Goal: Task Accomplishment & Management: Complete application form

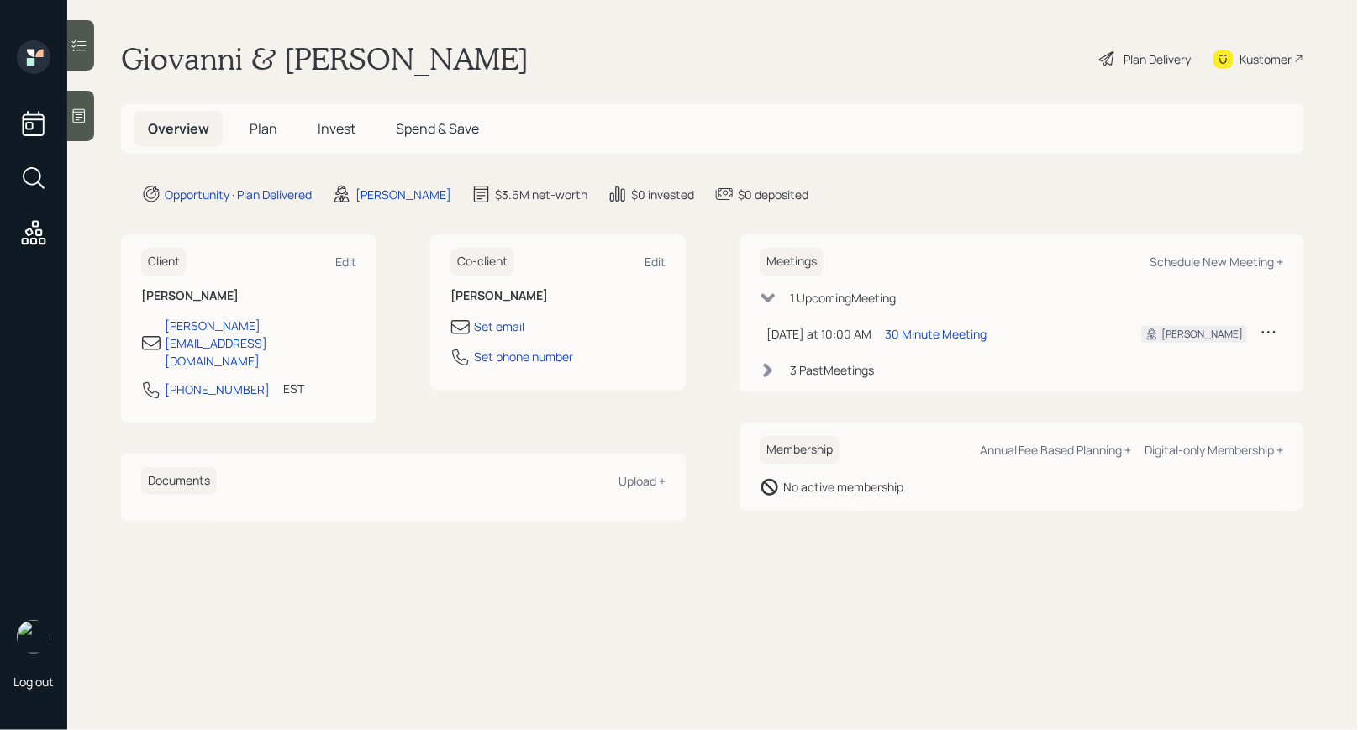
click at [334, 124] on span "Invest" at bounding box center [337, 128] width 38 height 18
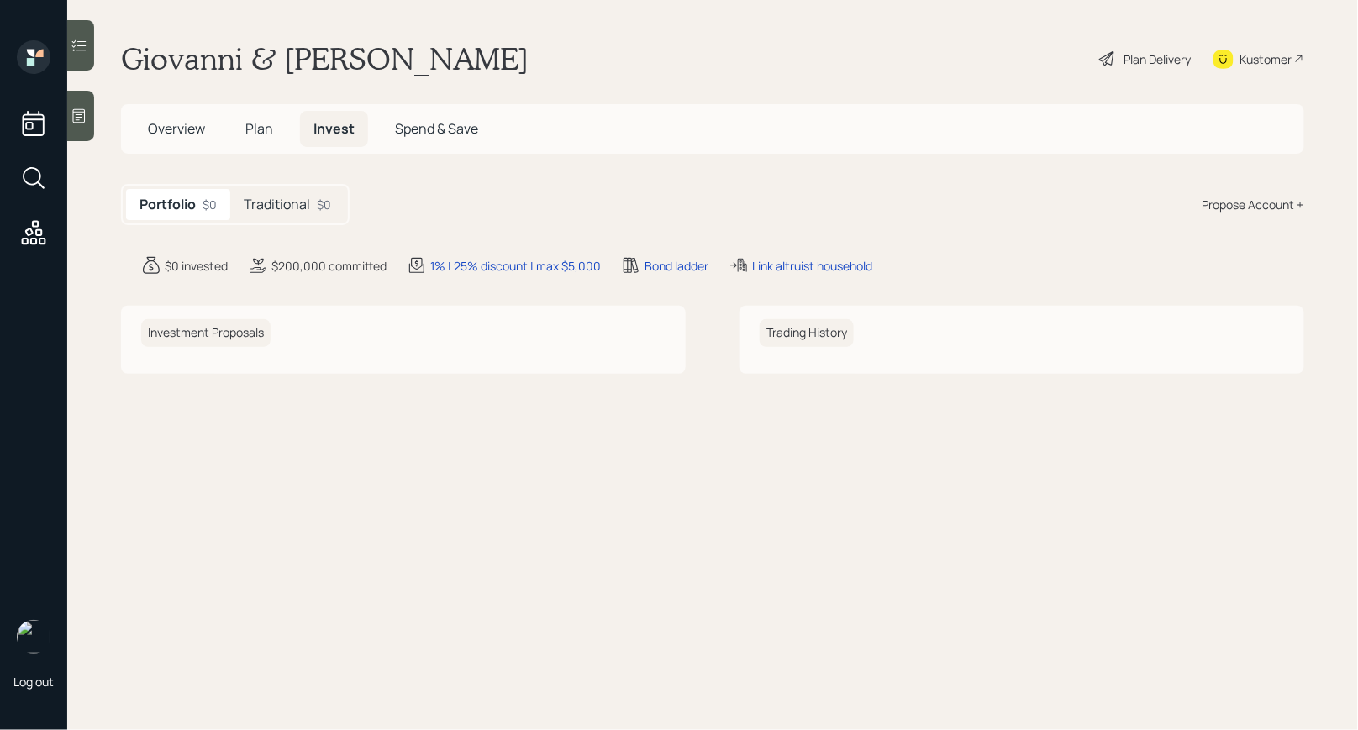
click at [287, 197] on h5 "Traditional" at bounding box center [277, 205] width 66 height 16
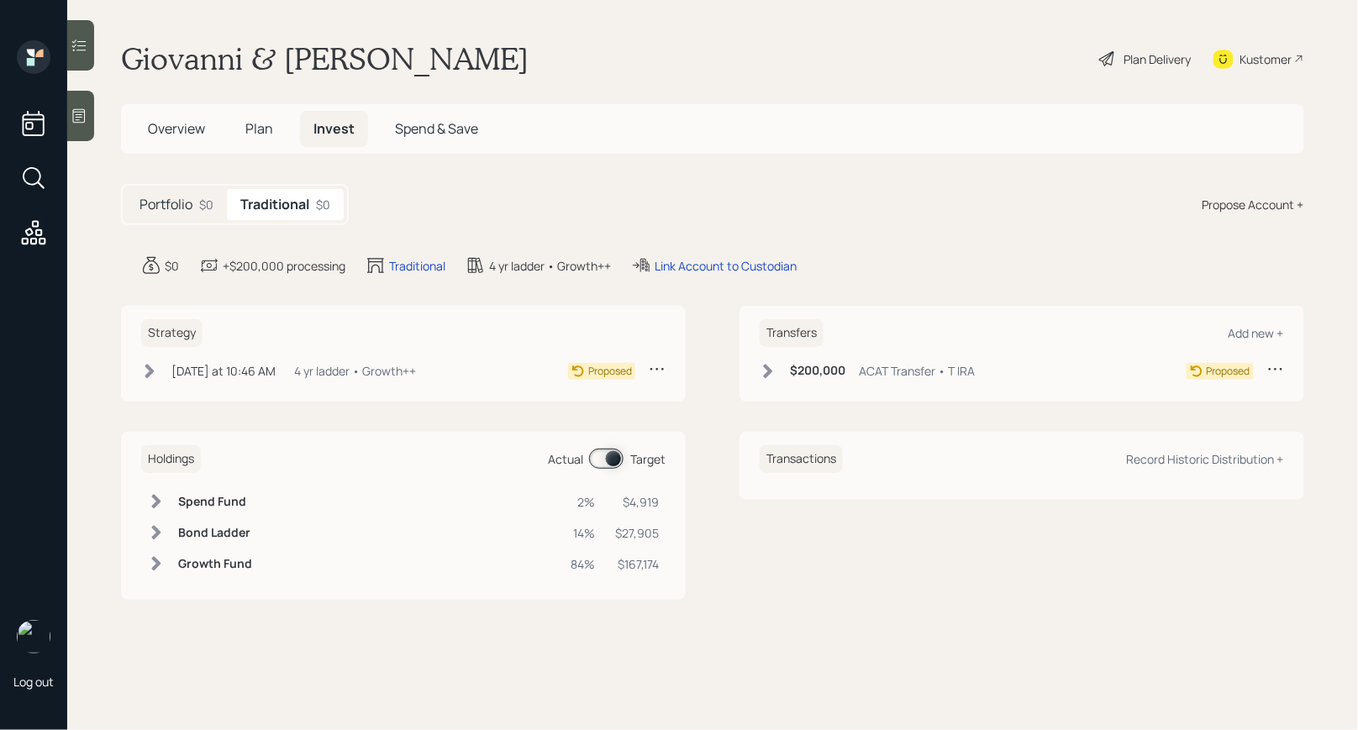
click at [1149, 60] on div "Plan Delivery" at bounding box center [1157, 59] width 67 height 18
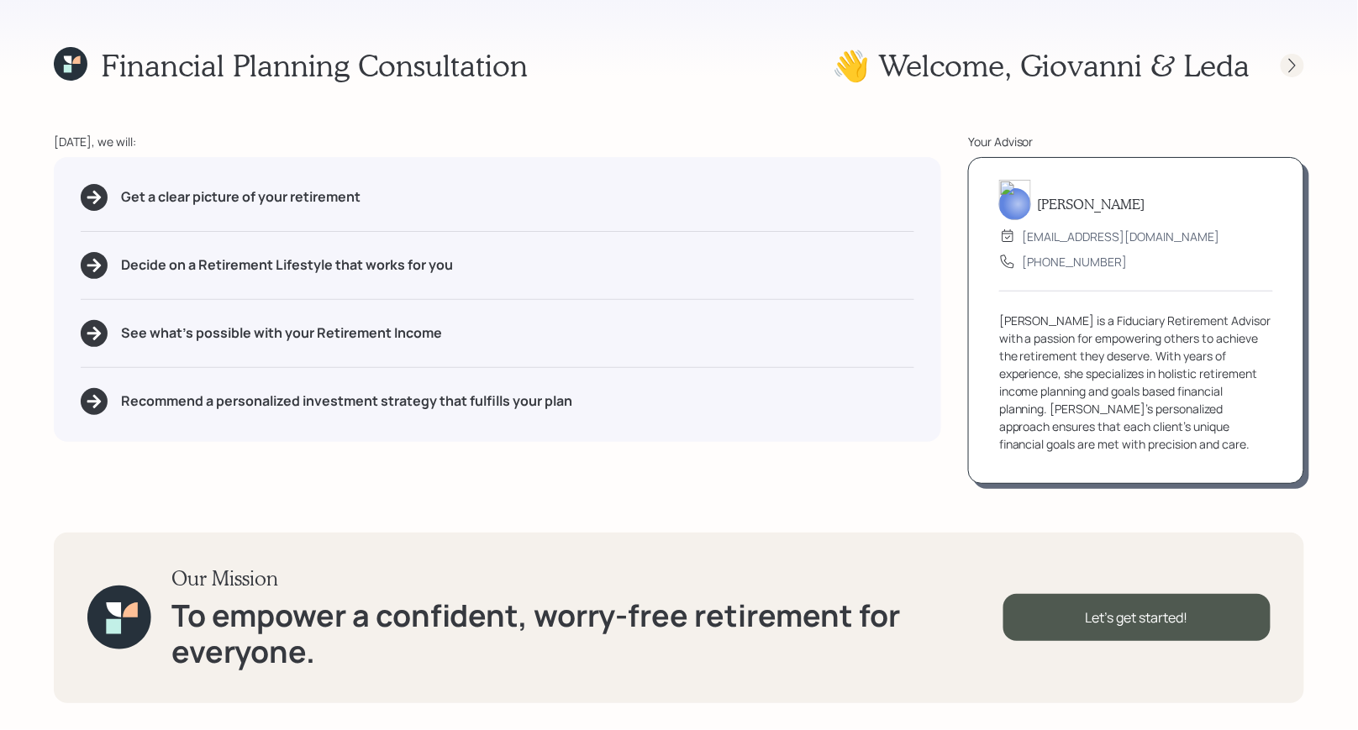
click at [1291, 60] on icon at bounding box center [1292, 65] width 17 height 17
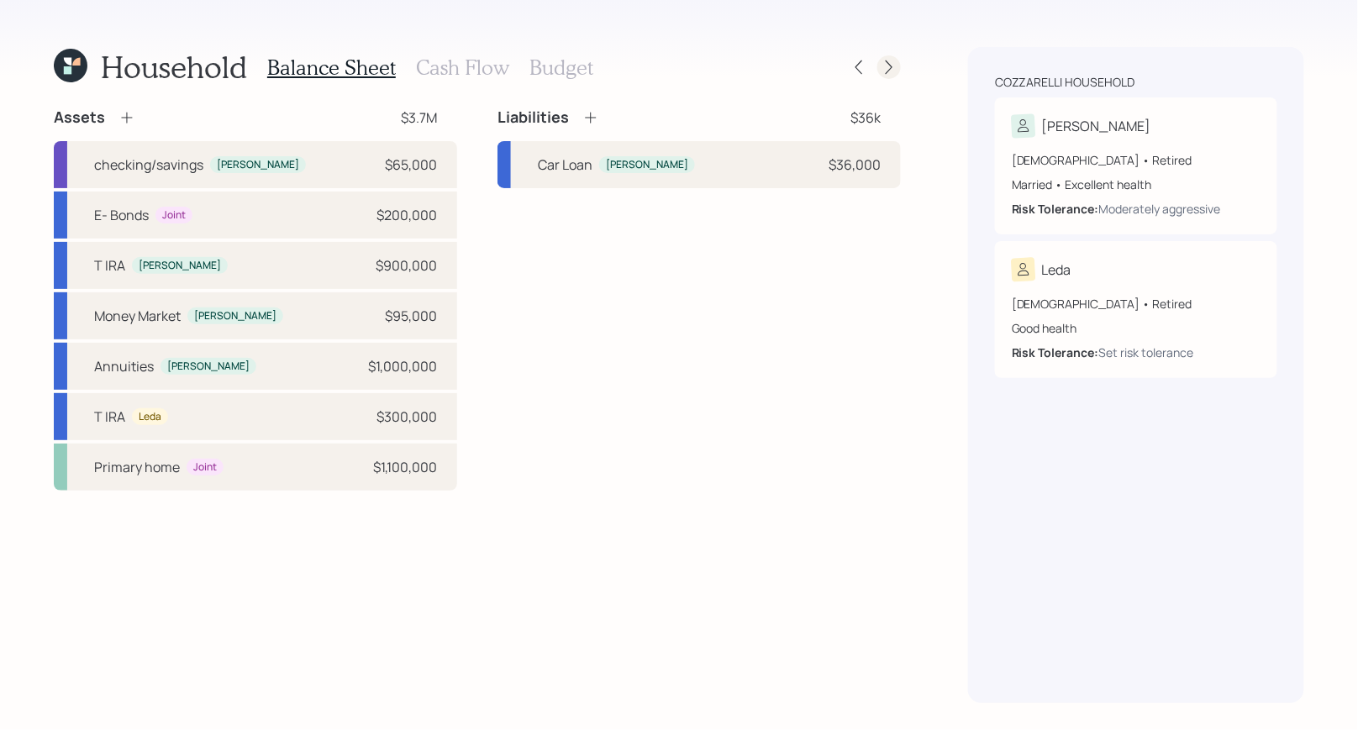
click at [895, 71] on icon at bounding box center [889, 67] width 17 height 17
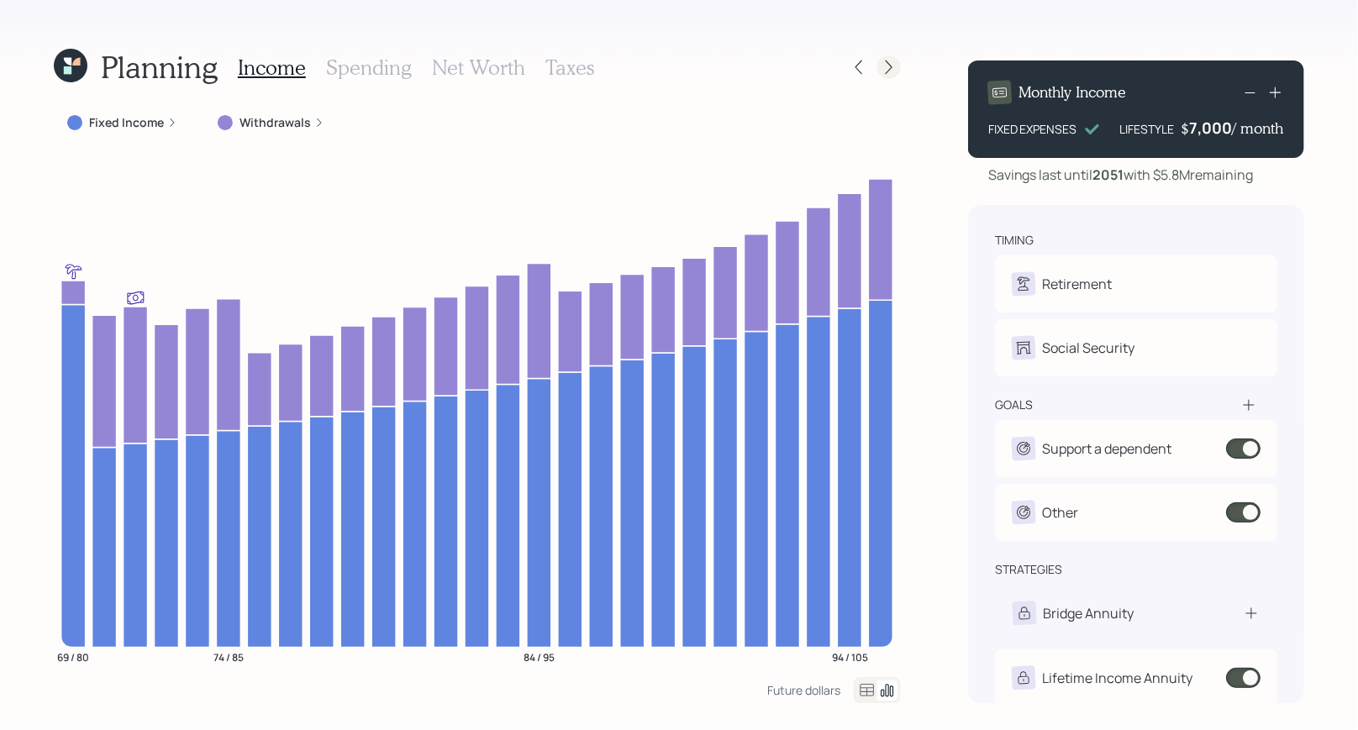
click at [886, 71] on icon at bounding box center [889, 67] width 17 height 17
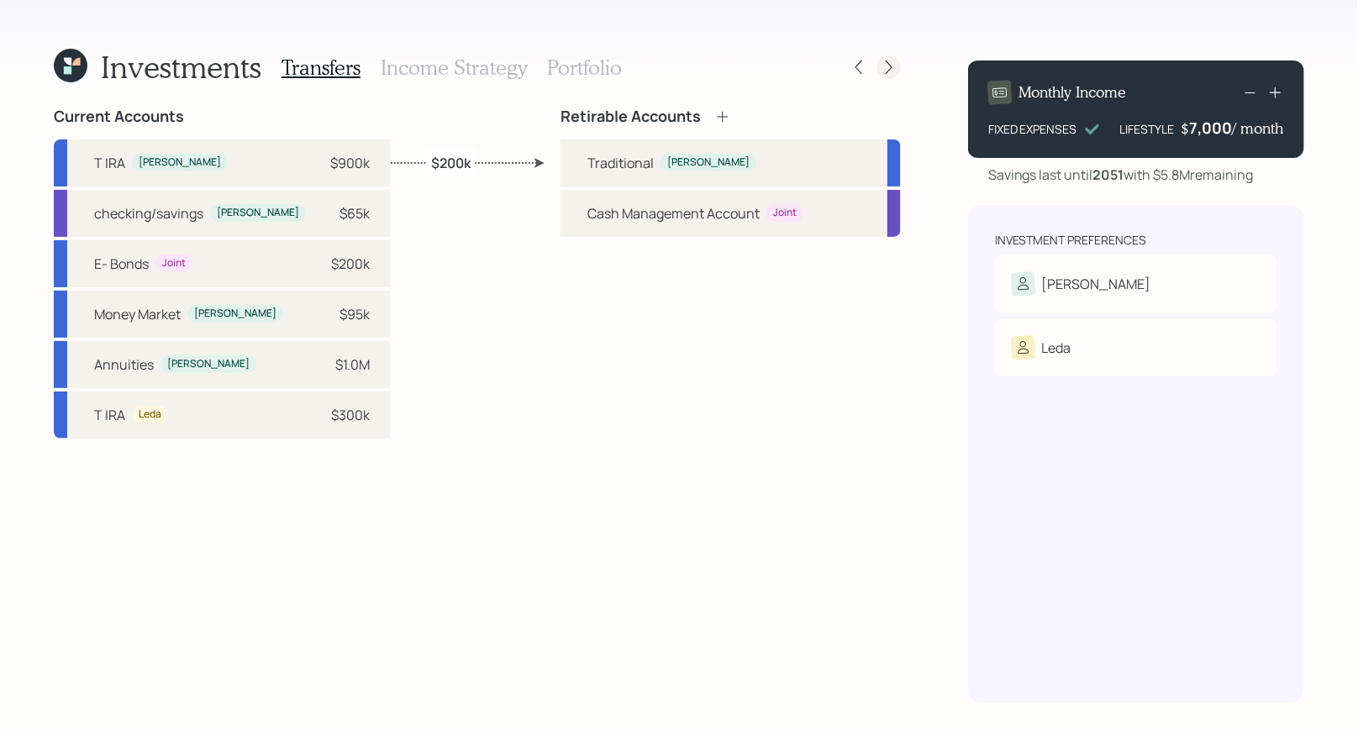
click at [895, 66] on icon at bounding box center [889, 67] width 17 height 17
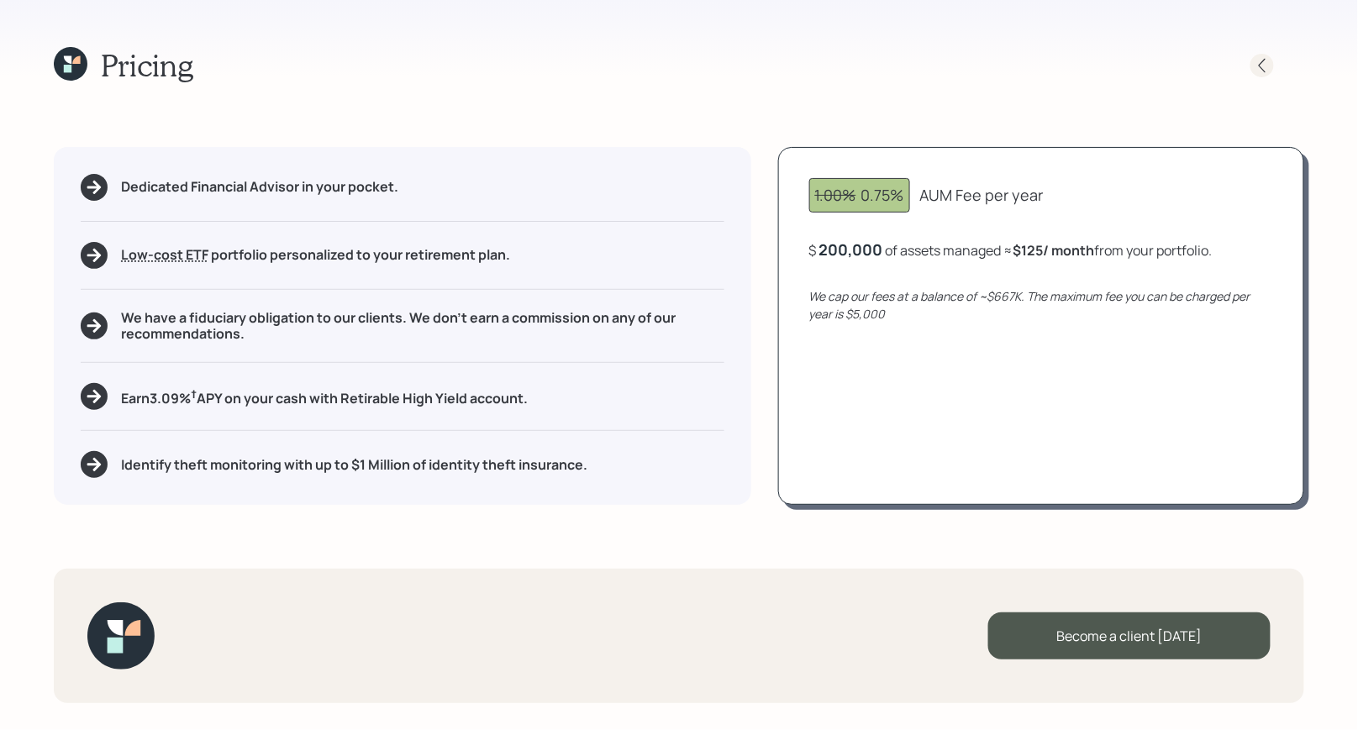
click at [1262, 57] on icon at bounding box center [1262, 65] width 17 height 17
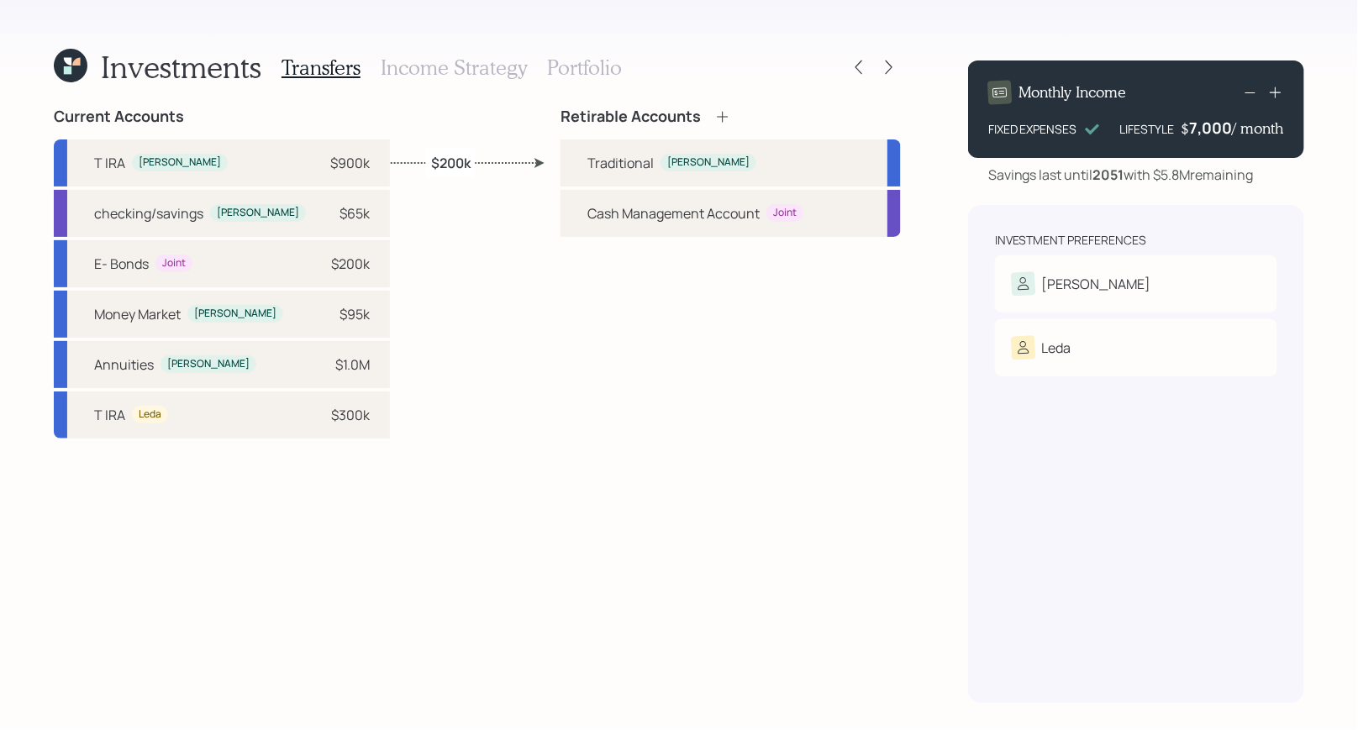
click at [562, 64] on h3 "Portfolio" at bounding box center [584, 67] width 75 height 24
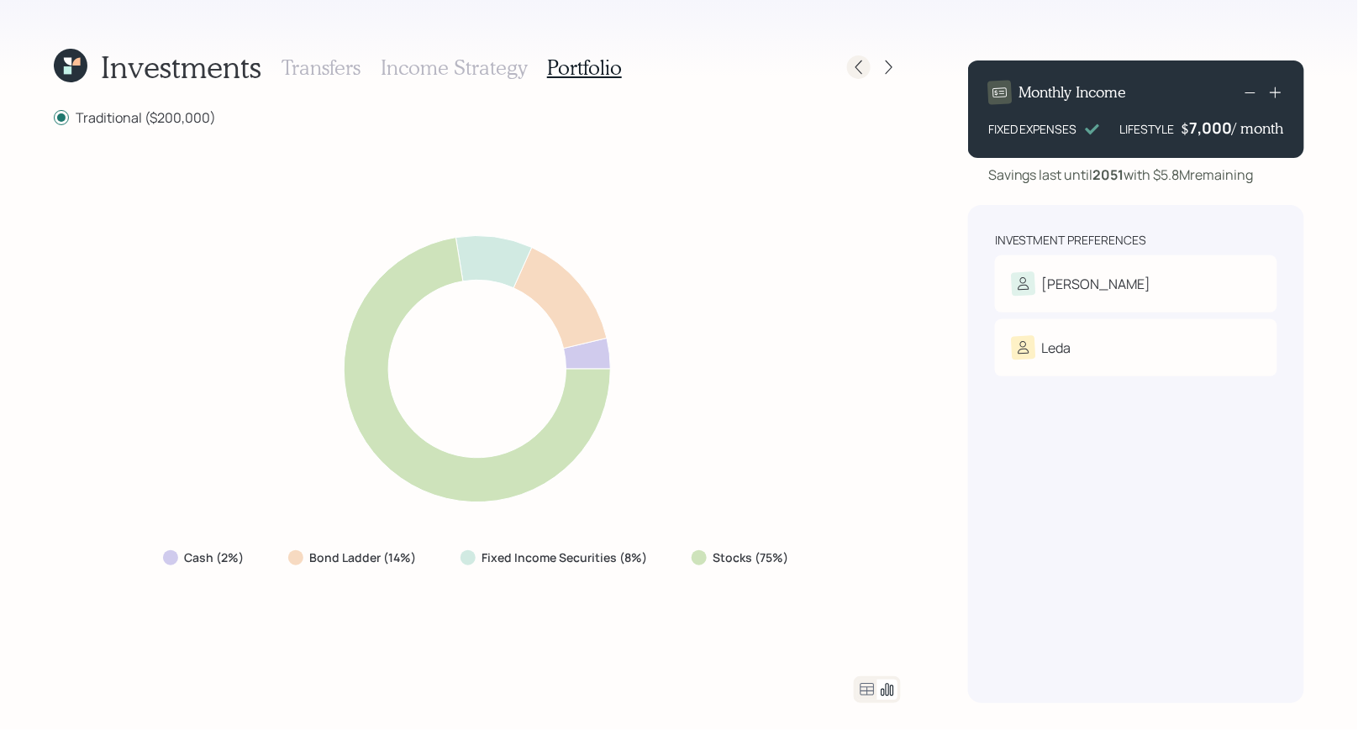
click at [860, 68] on icon at bounding box center [858, 67] width 17 height 17
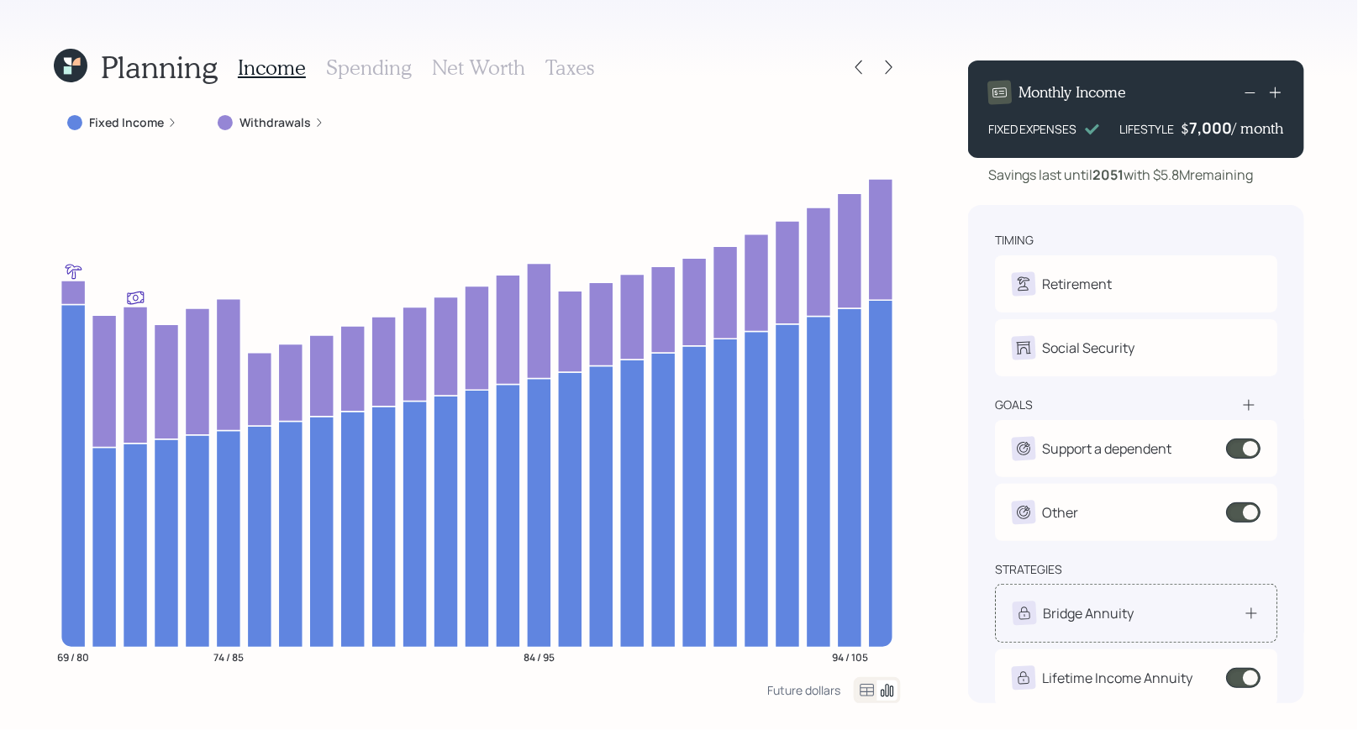
scroll to position [13, 0]
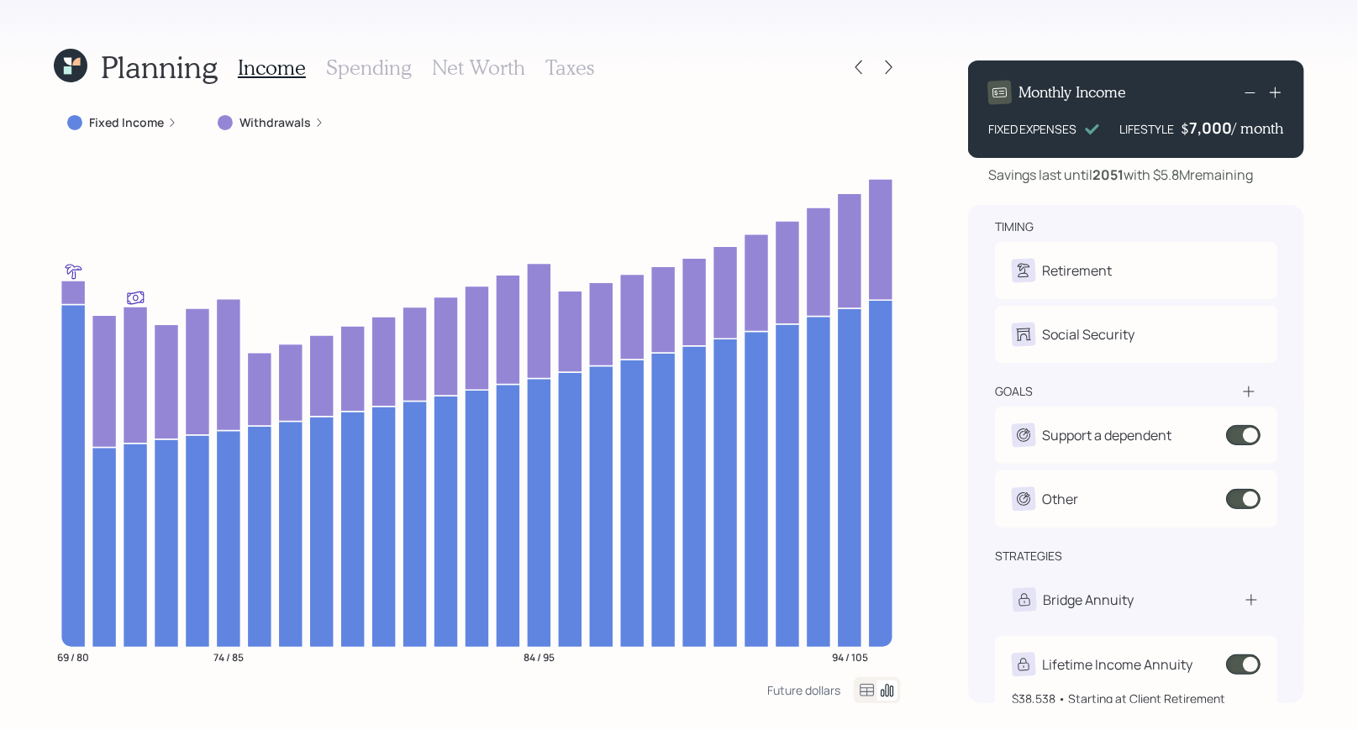
click at [1162, 665] on div "Lifetime Income Annuity" at bounding box center [1117, 665] width 150 height 20
select select "da7f5793-001c-40ba-a41b-304b35a8eb13"
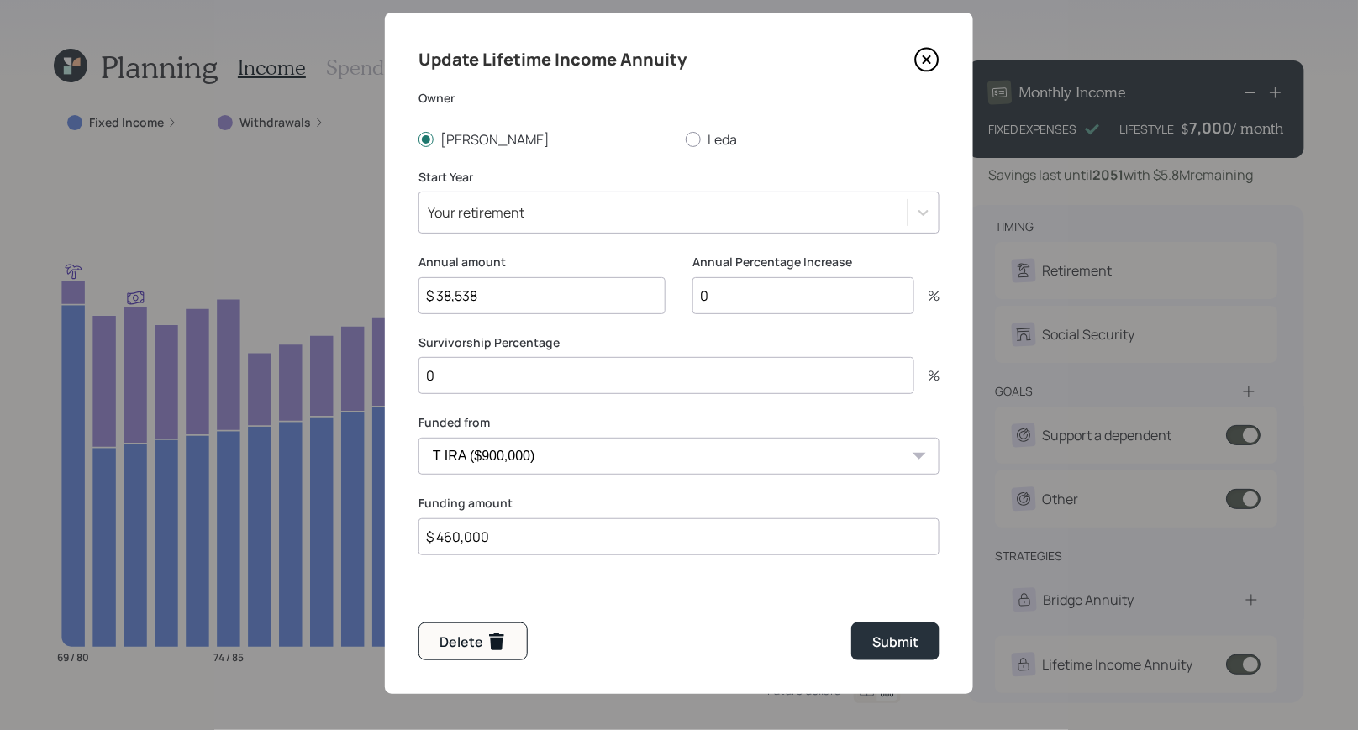
scroll to position [35, 0]
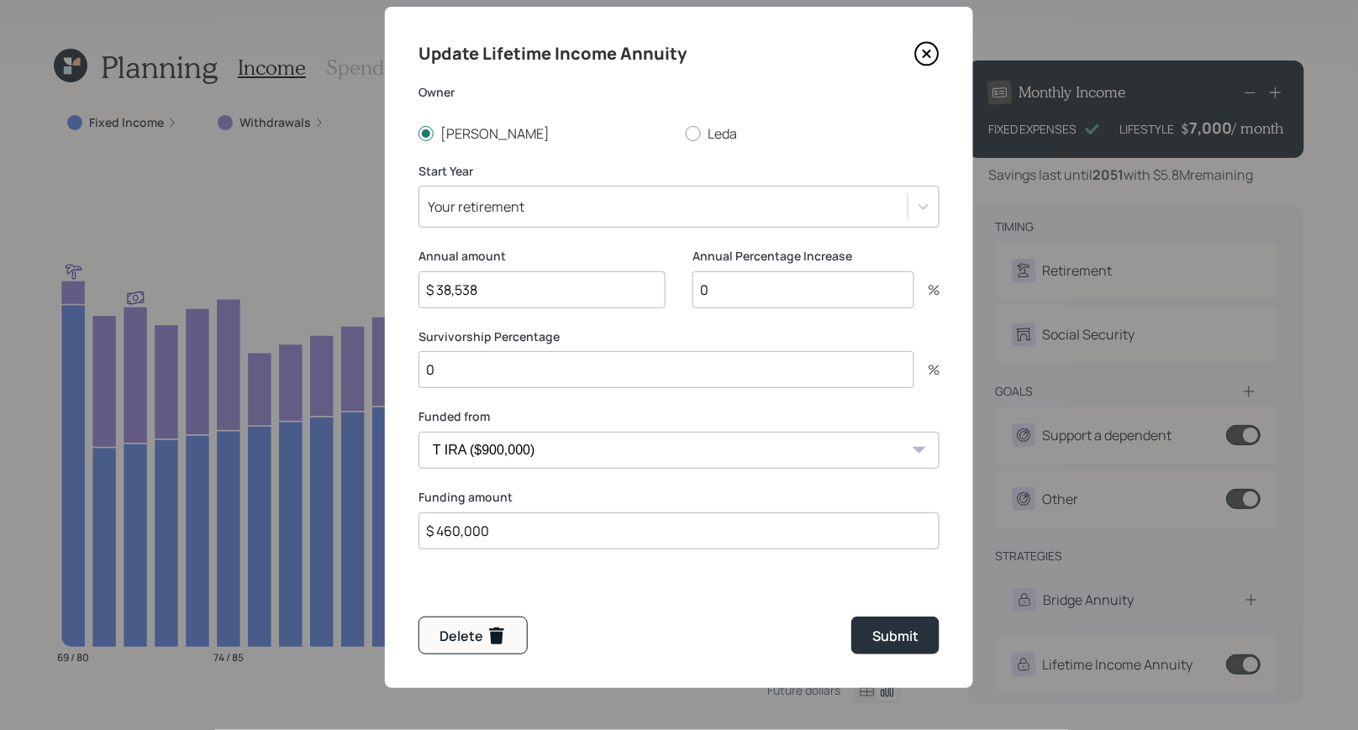
click at [505, 534] on input "$ 460,000" at bounding box center [678, 531] width 521 height 37
type input "$ 230,000"
click at [486, 298] on input "$ 38,538" at bounding box center [541, 289] width 247 height 37
click at [538, 290] on input "$ 38,538" at bounding box center [541, 289] width 247 height 37
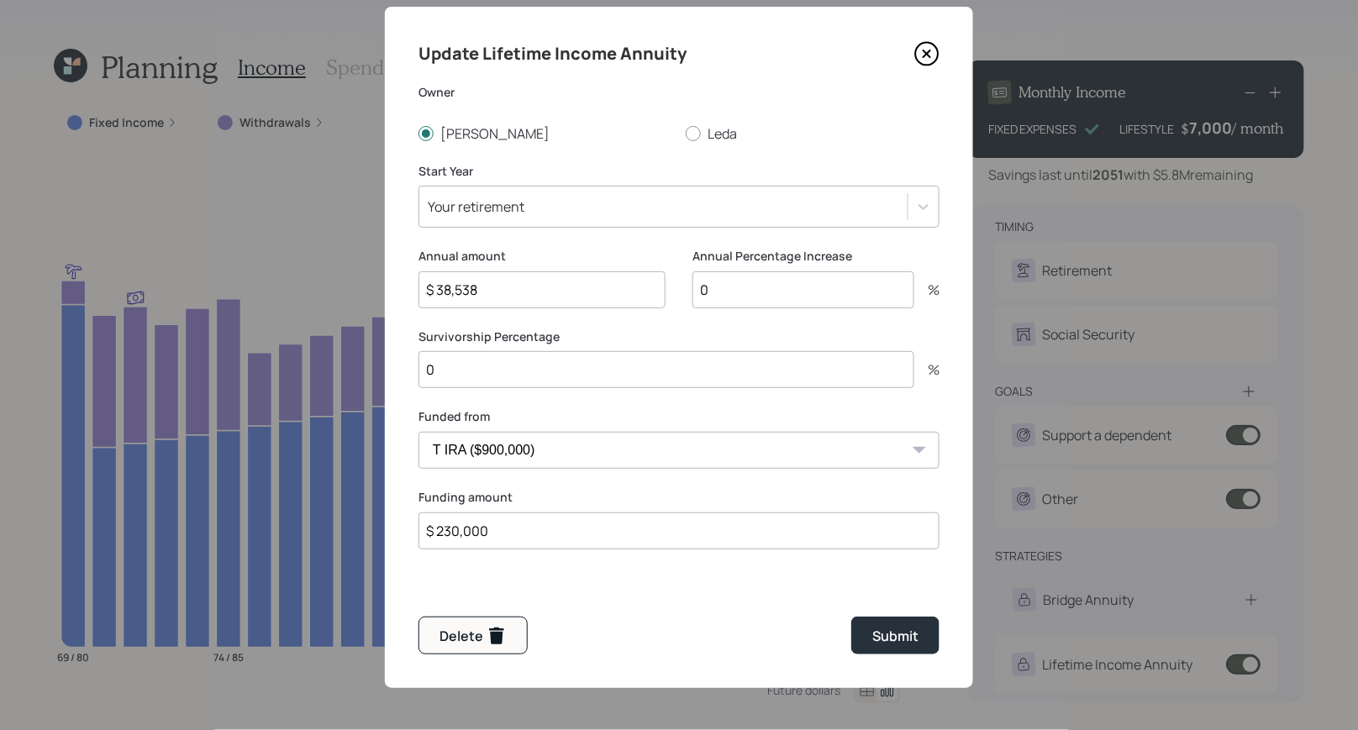
click at [538, 290] on input "$ 38,538" at bounding box center [541, 289] width 247 height 37
type input "$ 19,269"
click at [650, 255] on label "Annual amount" at bounding box center [541, 256] width 247 height 17
click at [887, 641] on div "Submit" at bounding box center [895, 636] width 46 height 20
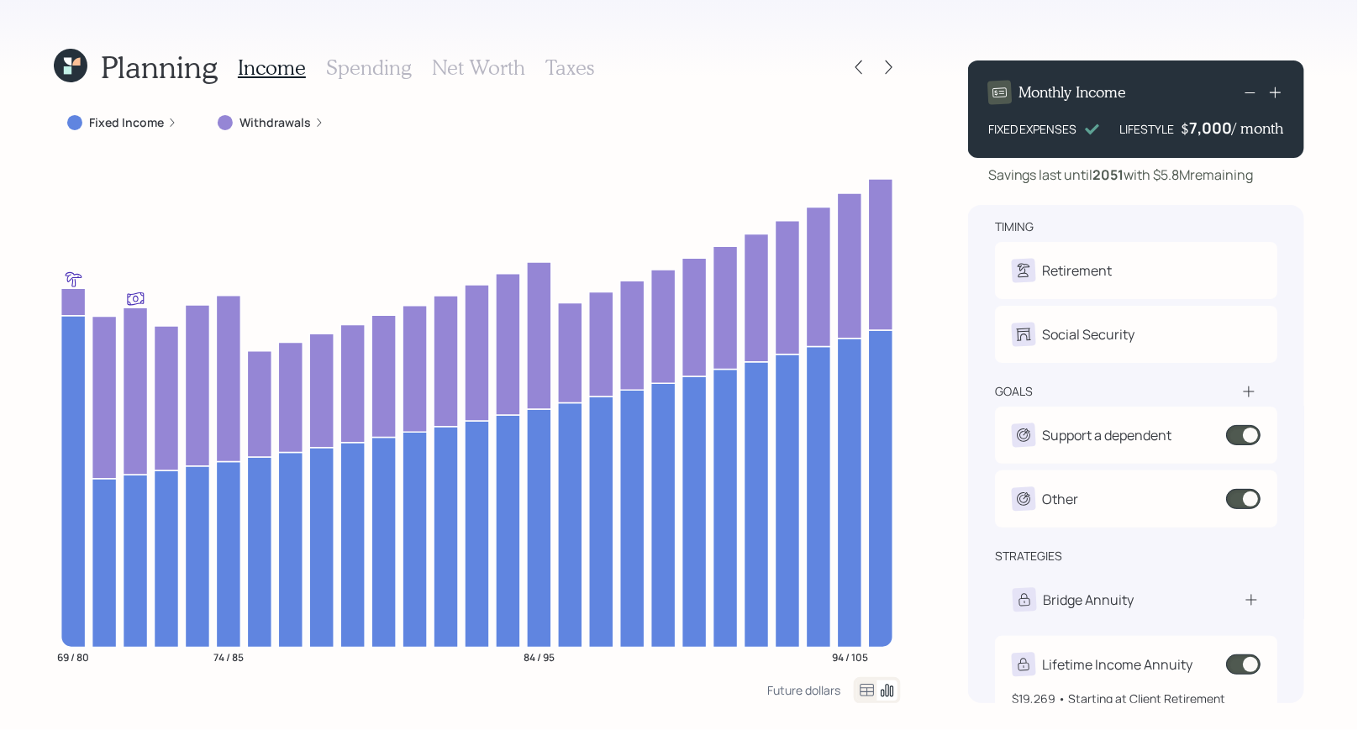
click at [1251, 665] on span at bounding box center [1243, 665] width 34 height 20
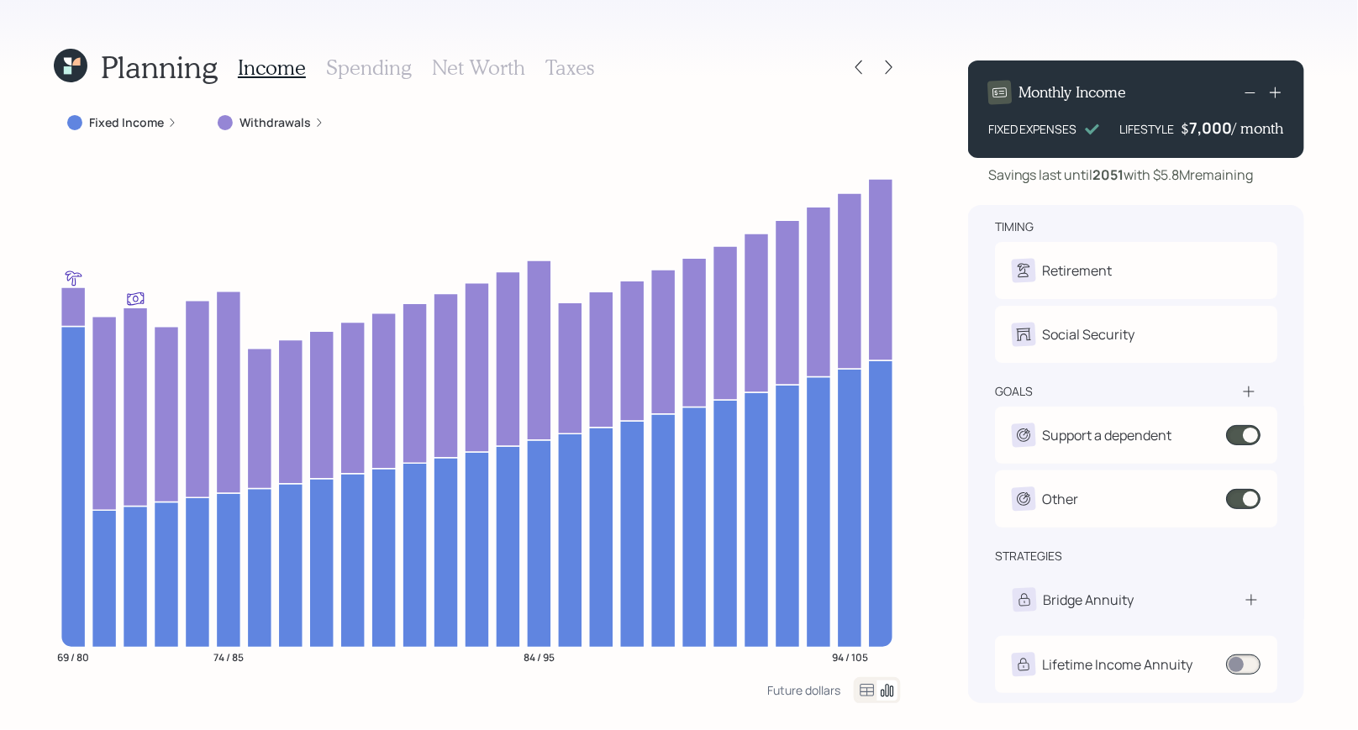
click at [477, 63] on h3 "Net Worth" at bounding box center [478, 67] width 93 height 24
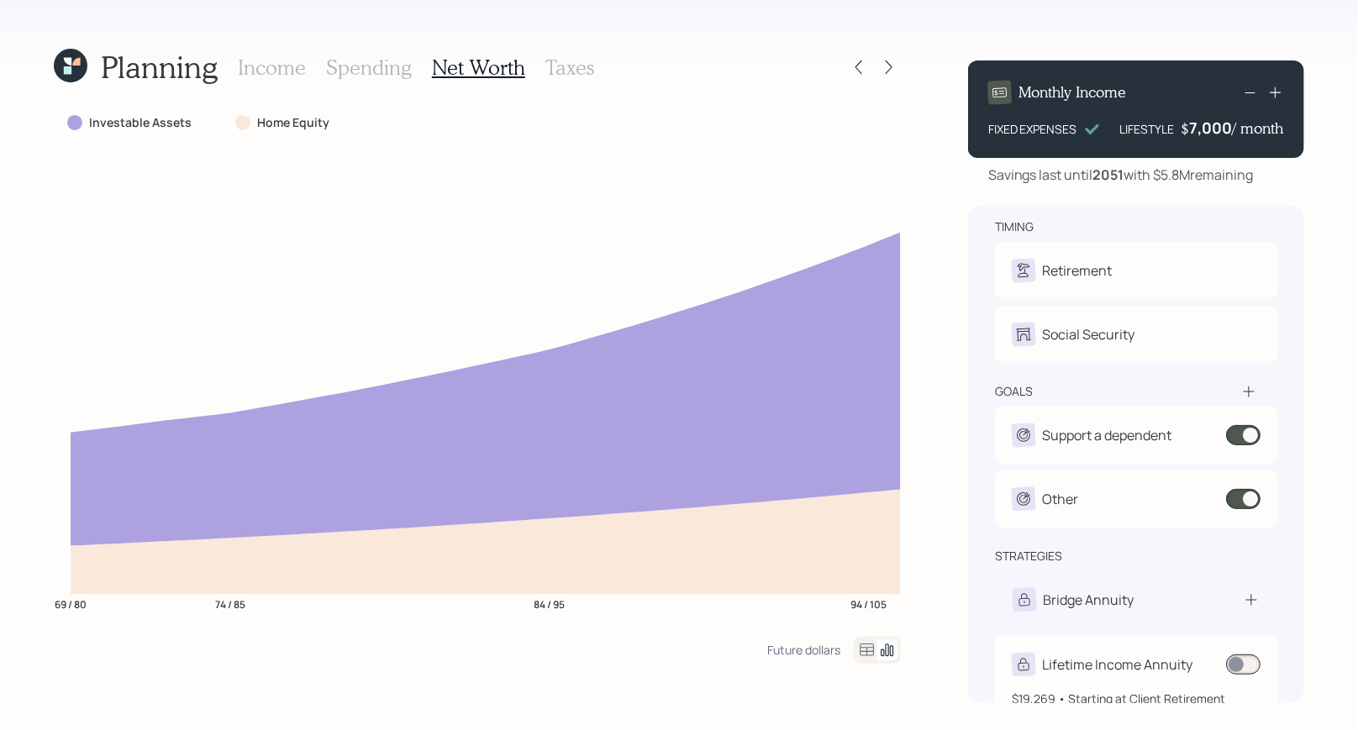
click at [1236, 662] on span at bounding box center [1243, 665] width 34 height 20
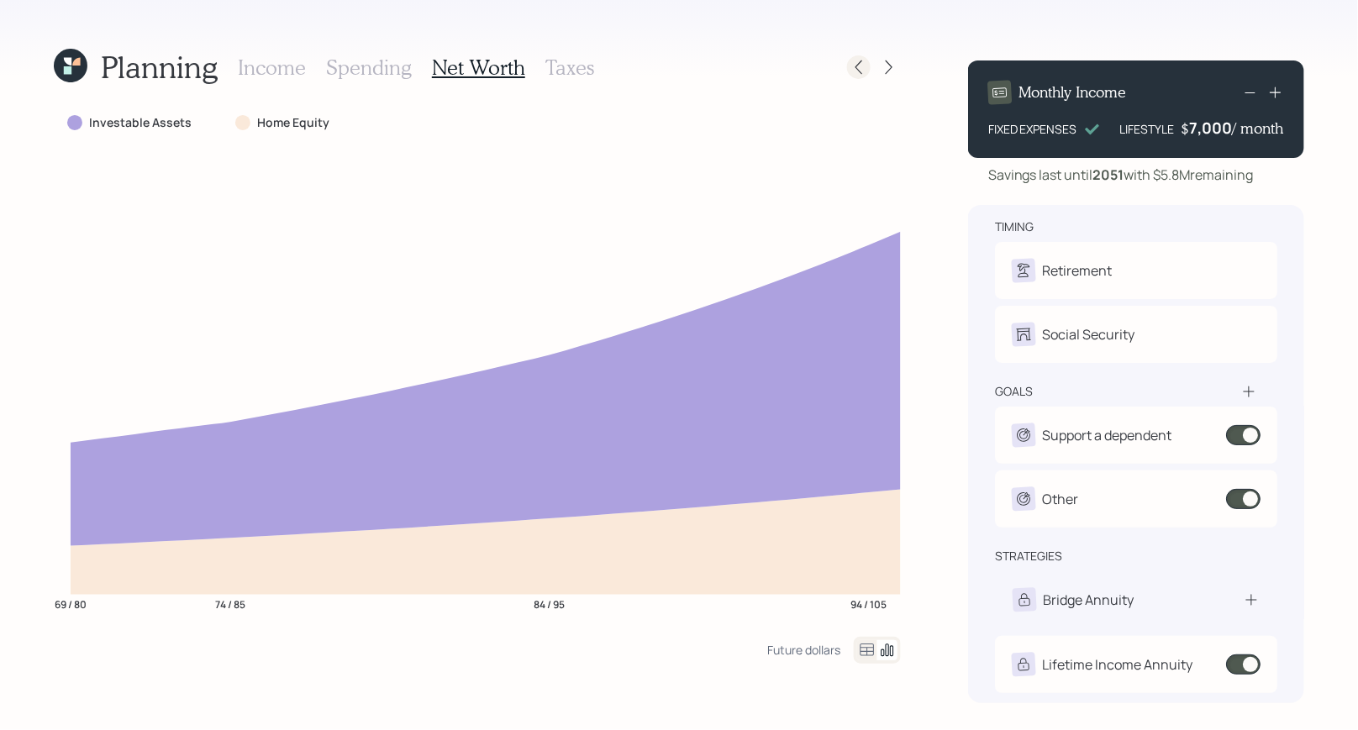
click at [860, 71] on icon at bounding box center [858, 67] width 7 height 14
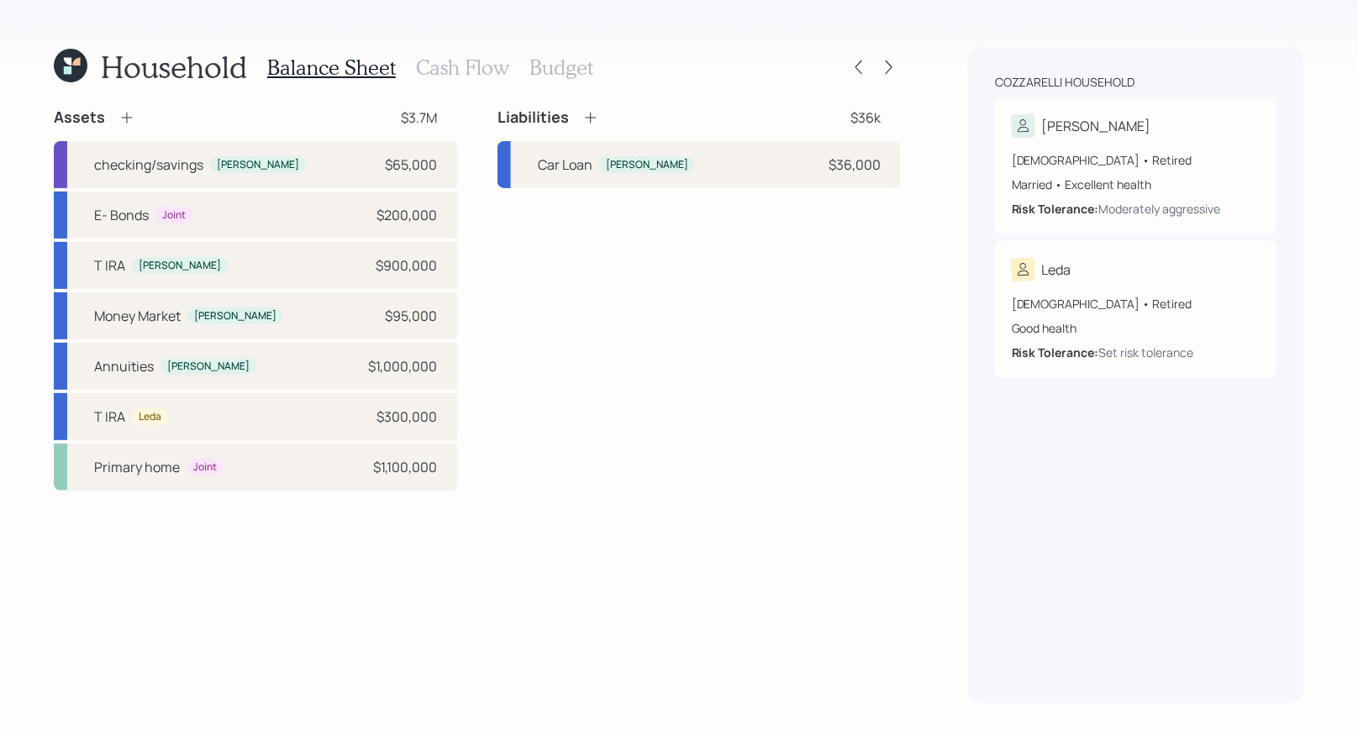
click at [860, 71] on icon at bounding box center [858, 67] width 7 height 14
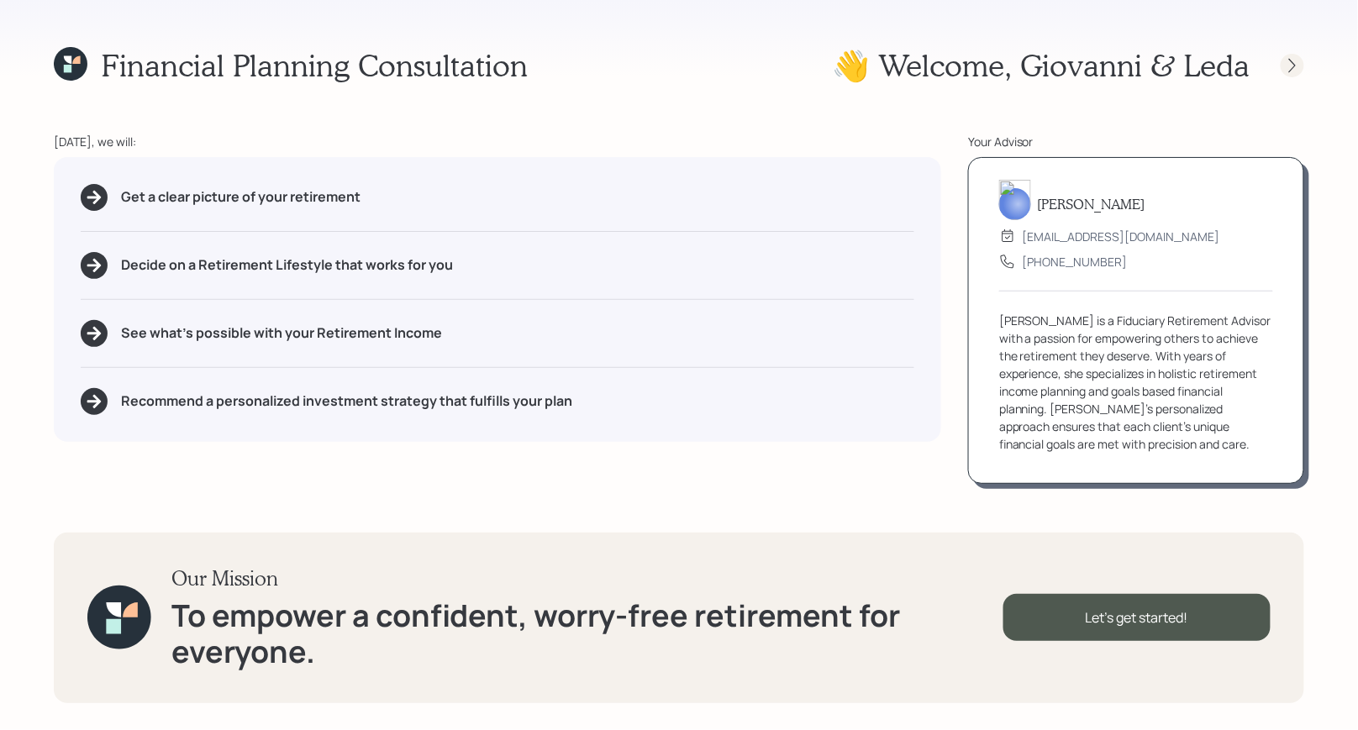
click at [1297, 68] on icon at bounding box center [1292, 65] width 17 height 17
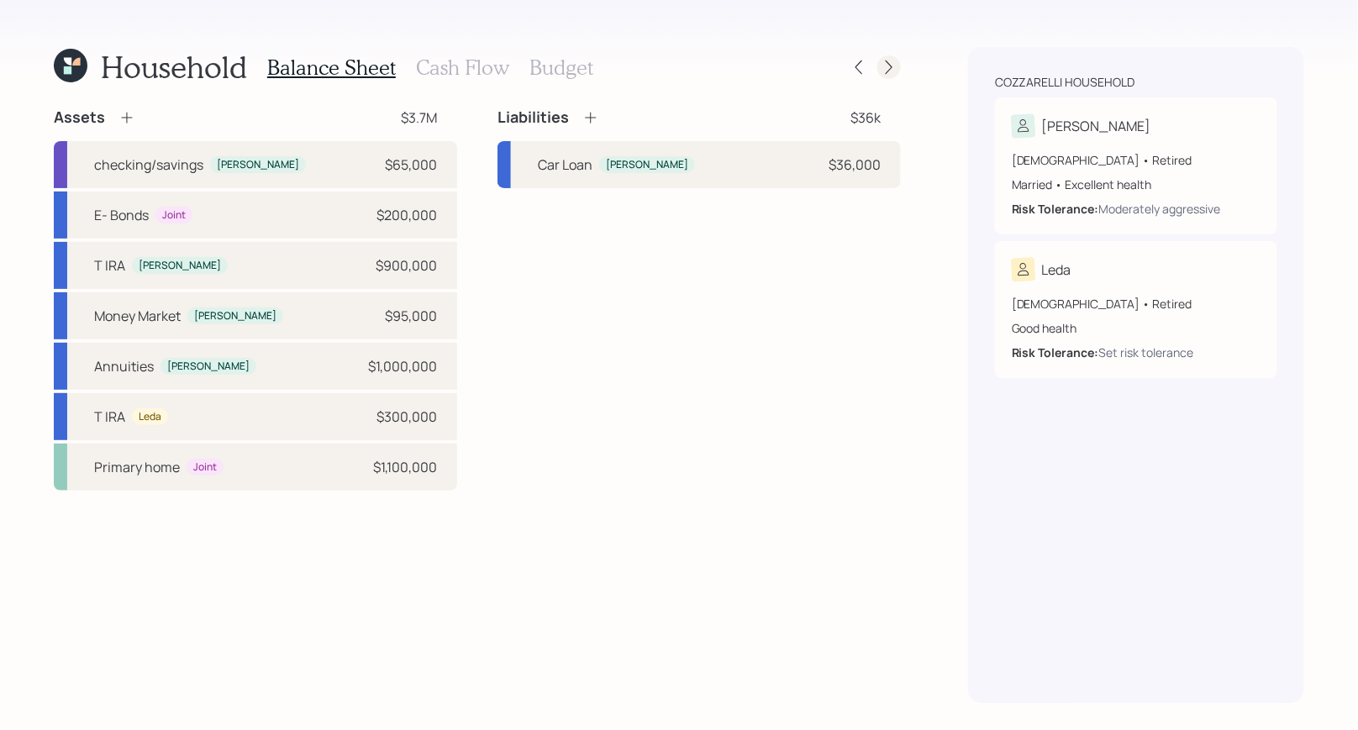
click at [889, 71] on icon at bounding box center [889, 67] width 17 height 17
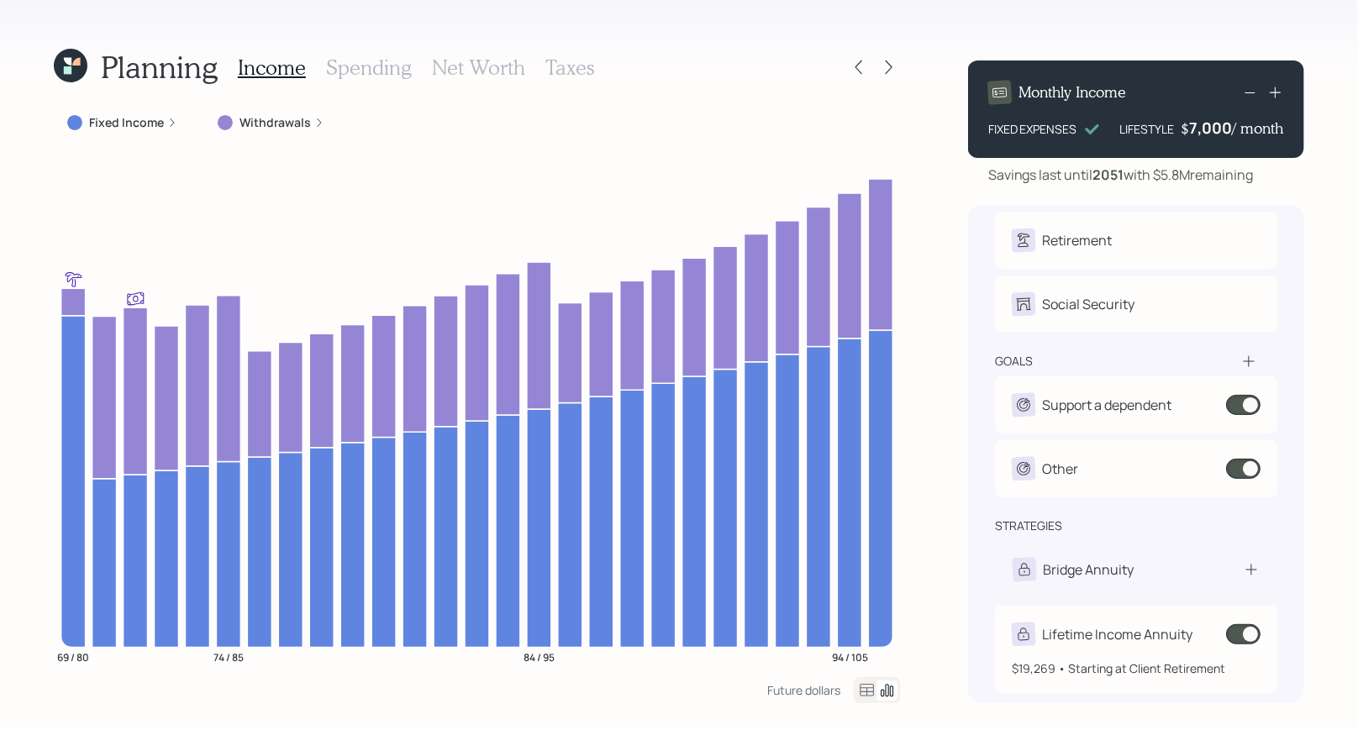
scroll to position [45, 0]
click at [1256, 636] on span at bounding box center [1243, 633] width 34 height 20
click at [1244, 633] on span at bounding box center [1243, 633] width 34 height 20
click at [1233, 633] on input at bounding box center [1230, 634] width 7 height 5
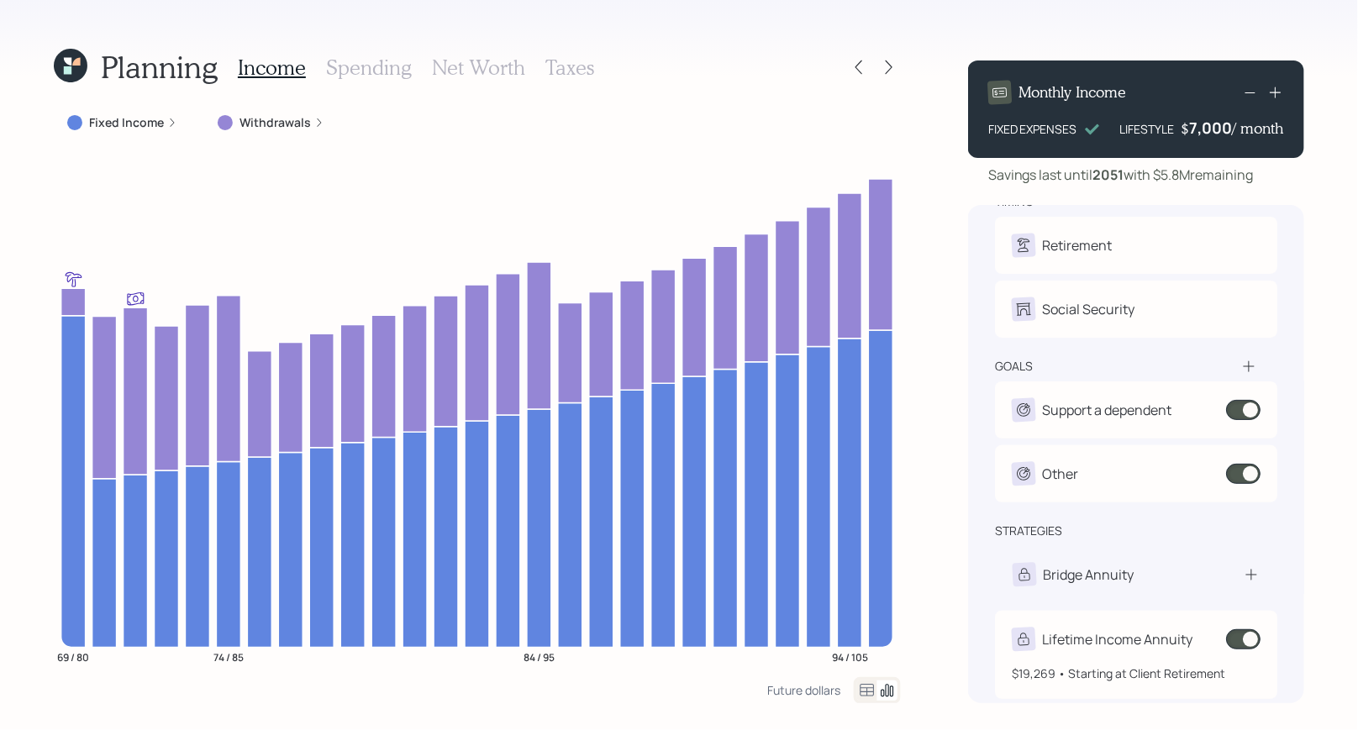
select select "da7f5793-001c-40ba-a41b-304b35a8eb13"
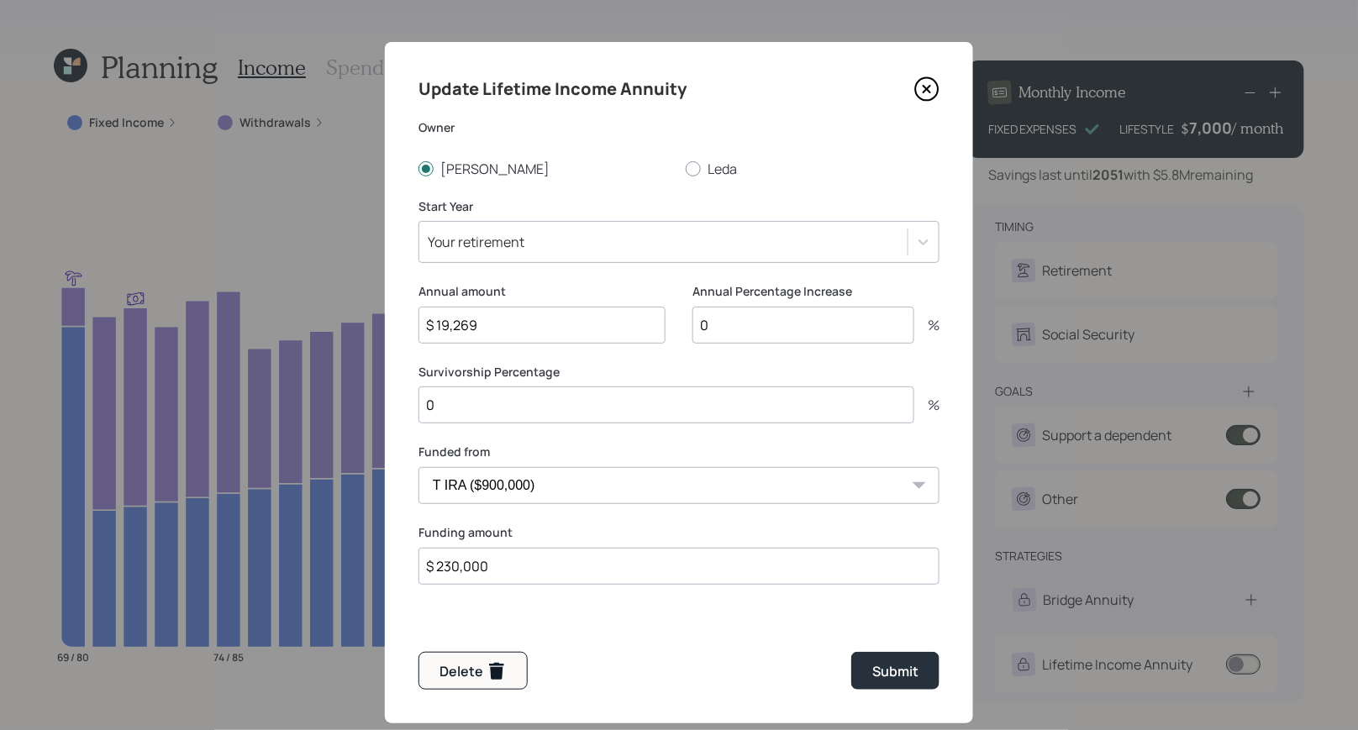
scroll to position [13, 0]
click at [888, 672] on div "Submit" at bounding box center [895, 671] width 46 height 20
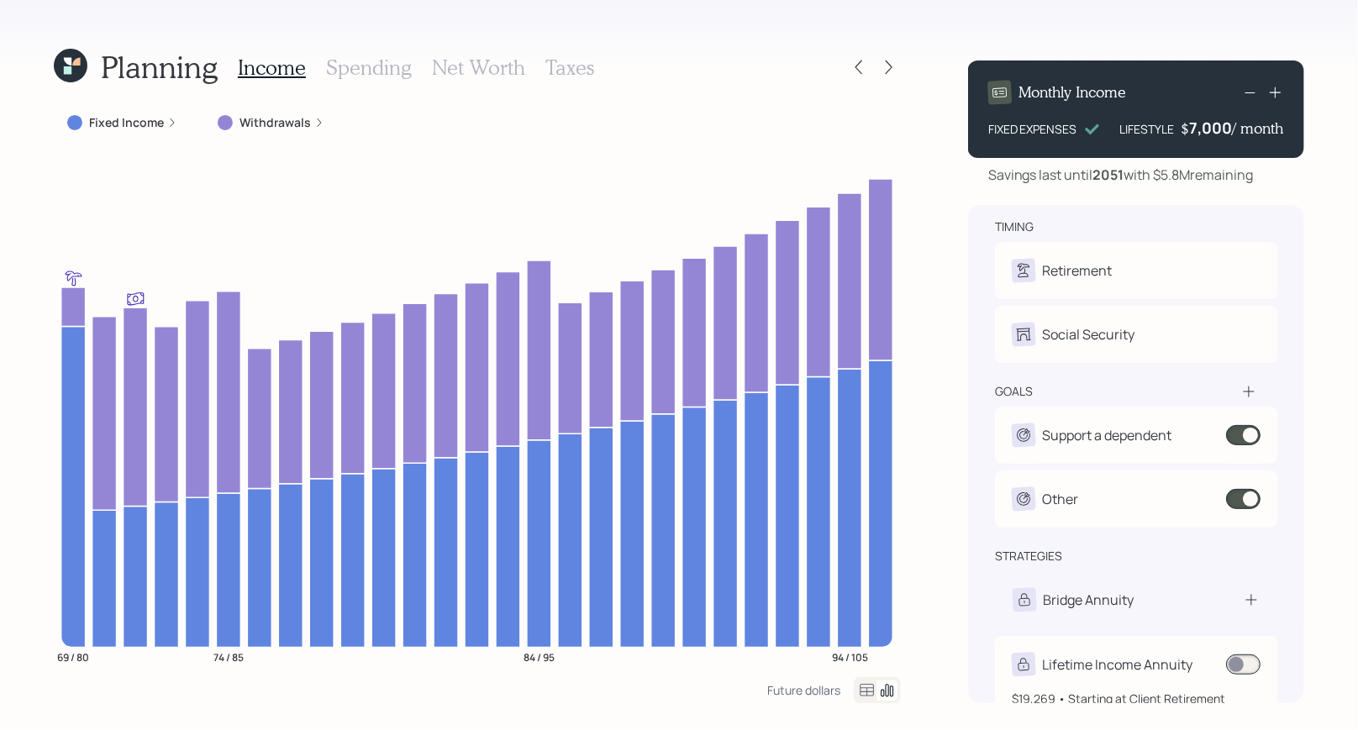
click at [1235, 662] on span at bounding box center [1243, 665] width 34 height 20
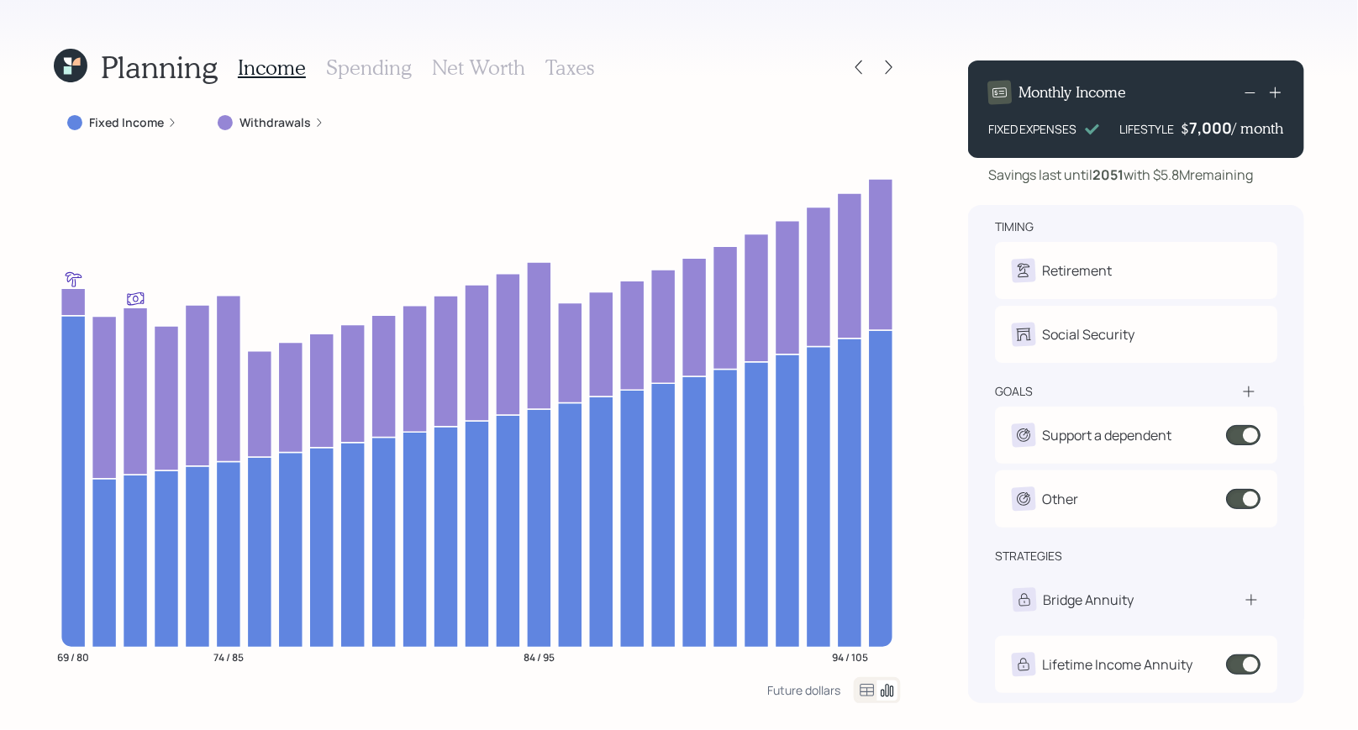
click at [478, 63] on h3 "Net Worth" at bounding box center [478, 67] width 93 height 24
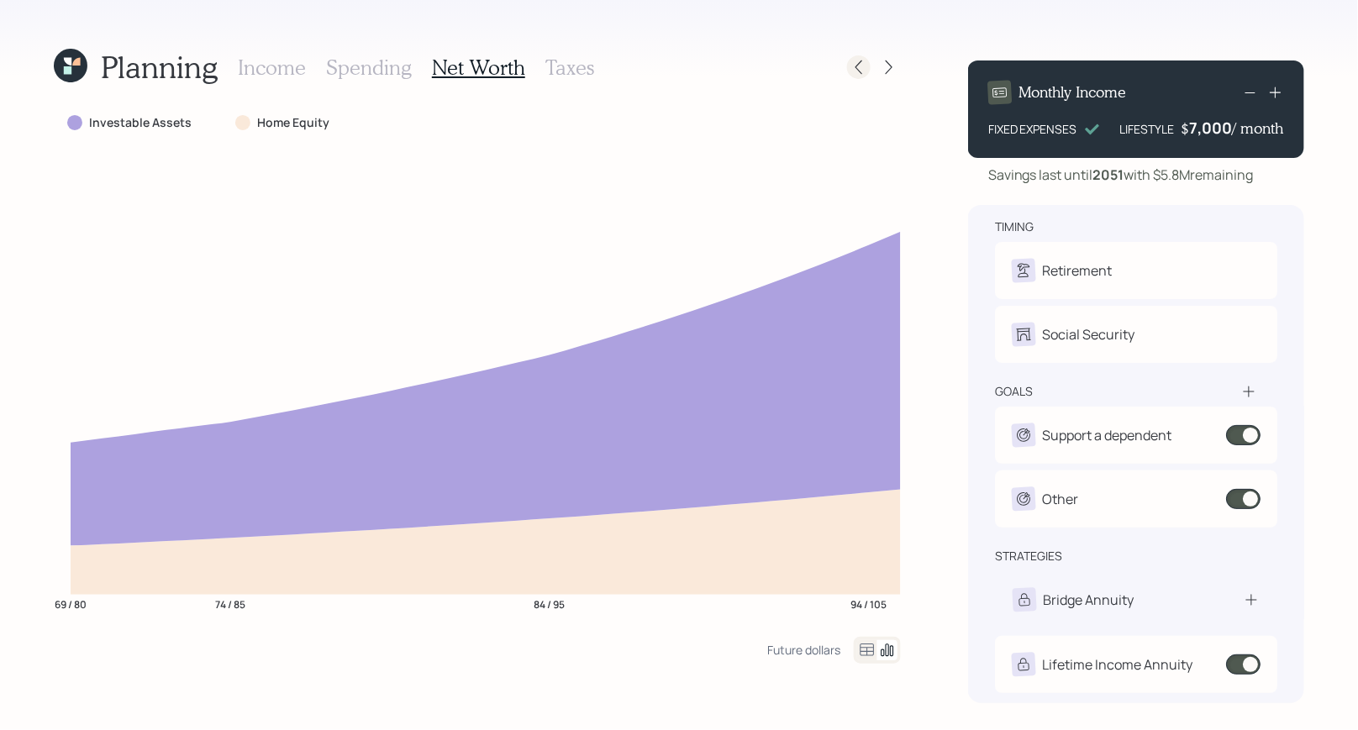
click at [857, 70] on icon at bounding box center [858, 67] width 17 height 17
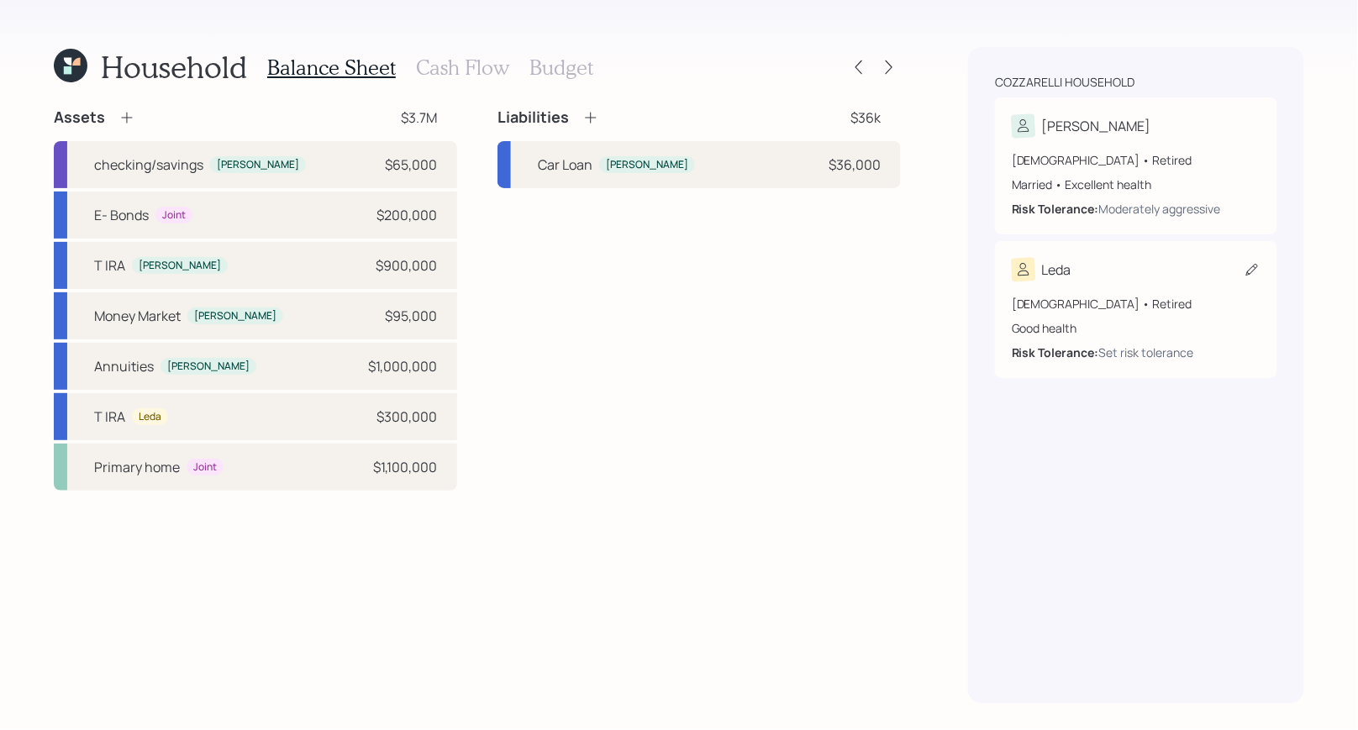
click at [1256, 266] on icon at bounding box center [1251, 269] width 17 height 17
select select "good"
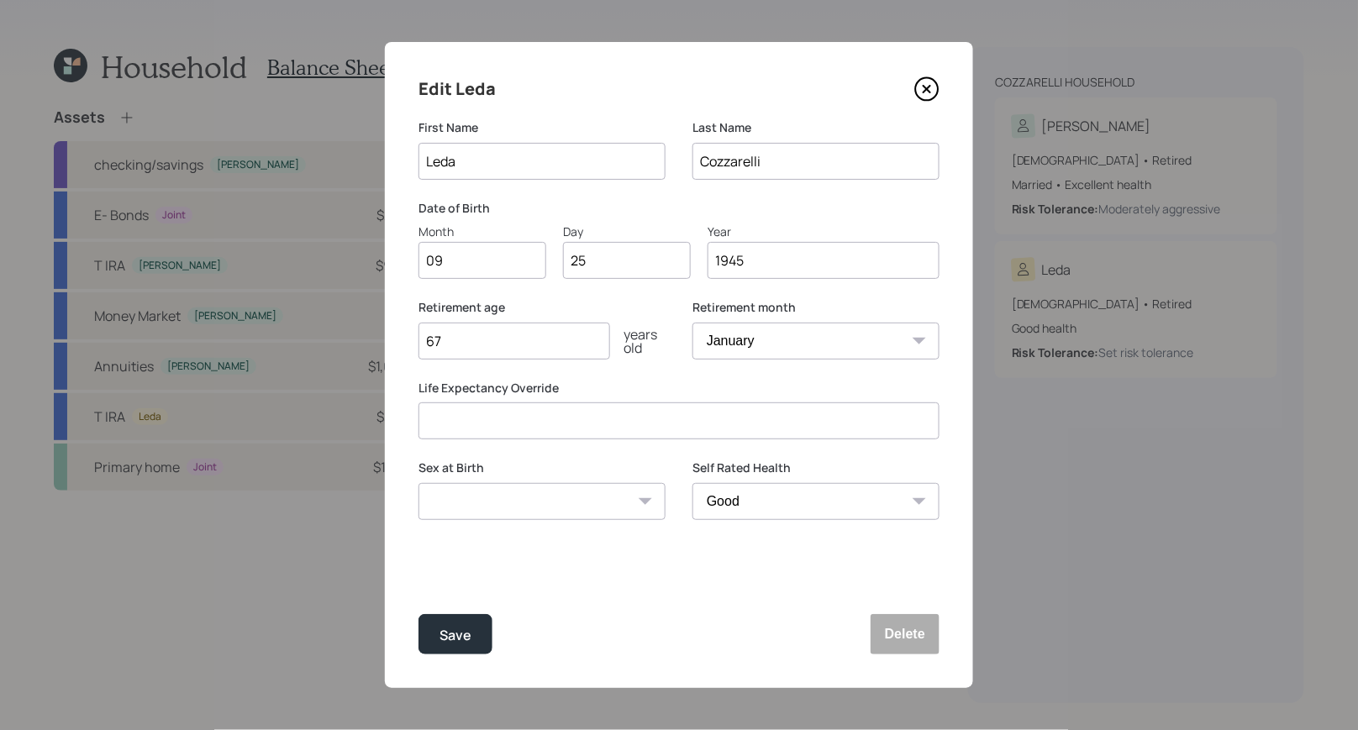
click at [461, 348] on input "67" at bounding box center [514, 341] width 192 height 37
click at [456, 637] on div "Save" at bounding box center [455, 635] width 32 height 23
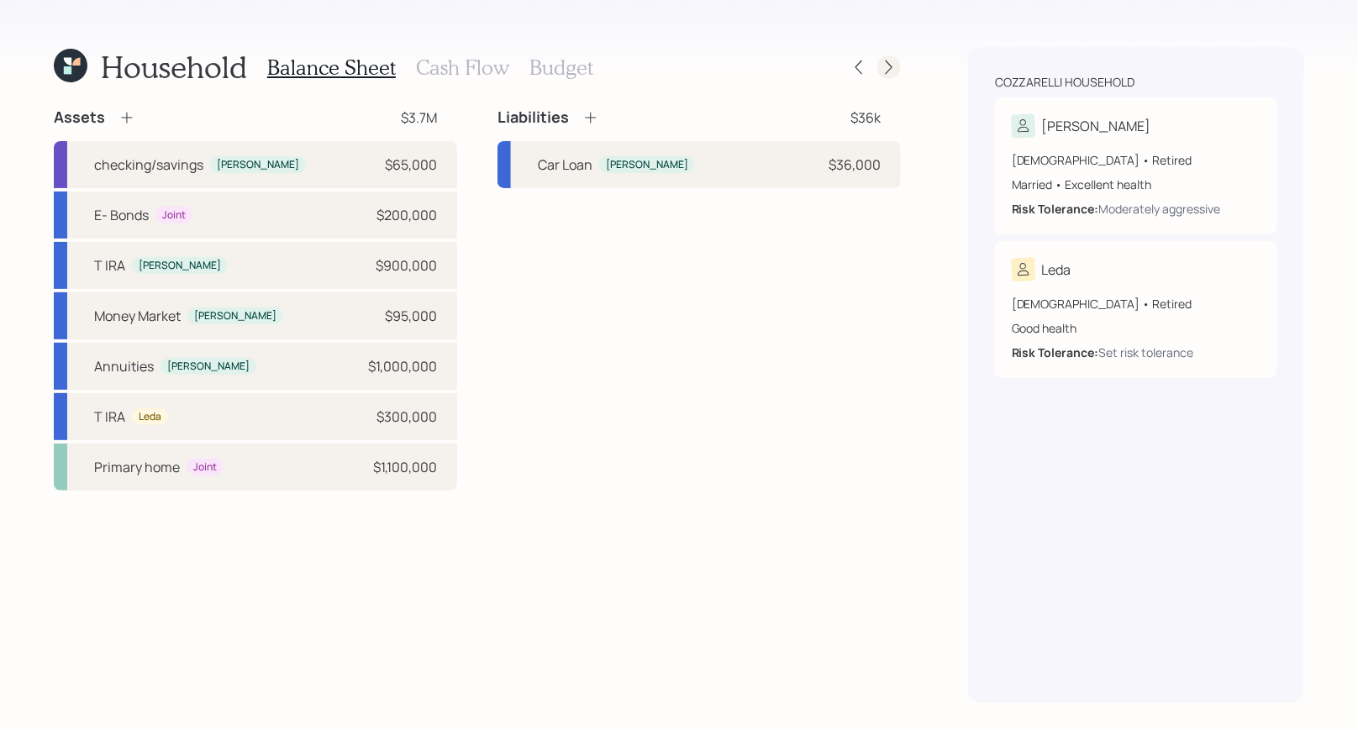
click at [894, 66] on icon at bounding box center [889, 67] width 17 height 17
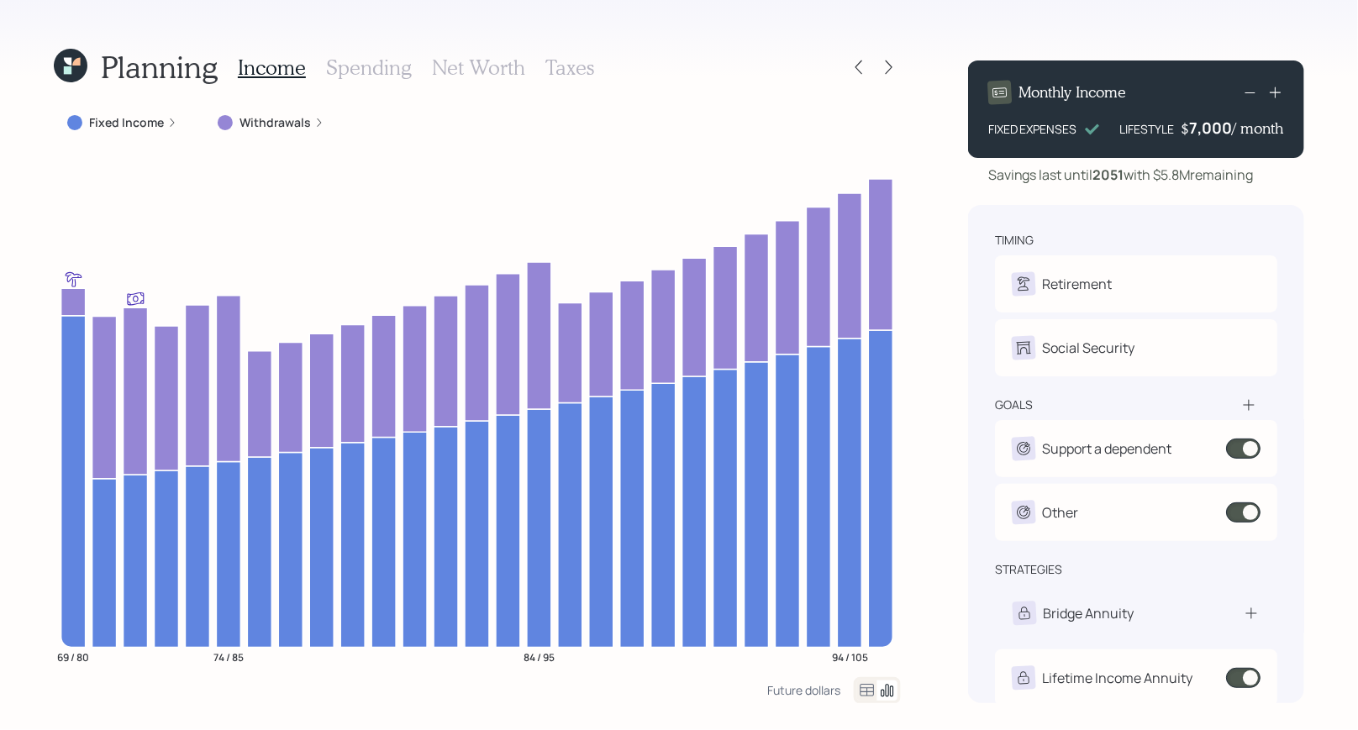
click at [276, 124] on label "Withdrawals" at bounding box center [274, 122] width 71 height 17
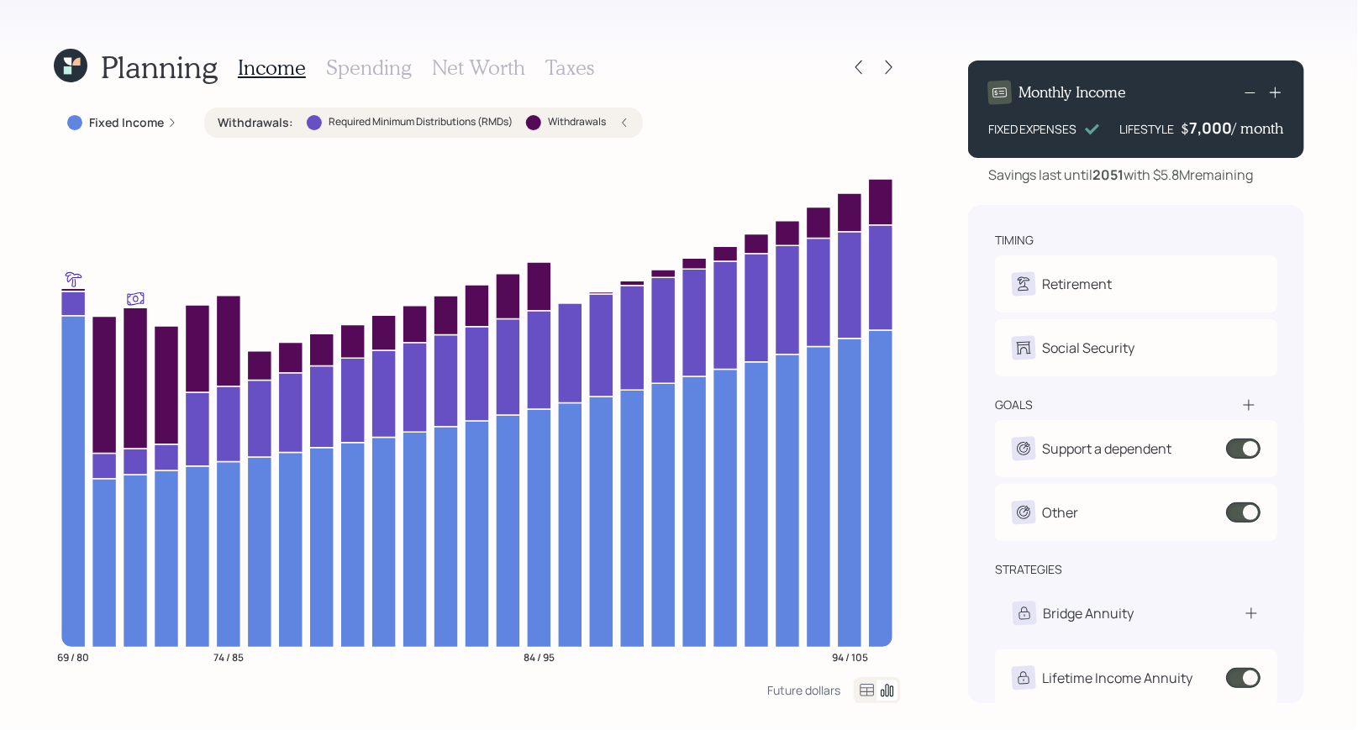
click at [482, 120] on label "Required Minimum Distributions (RMDs)" at bounding box center [421, 122] width 184 height 14
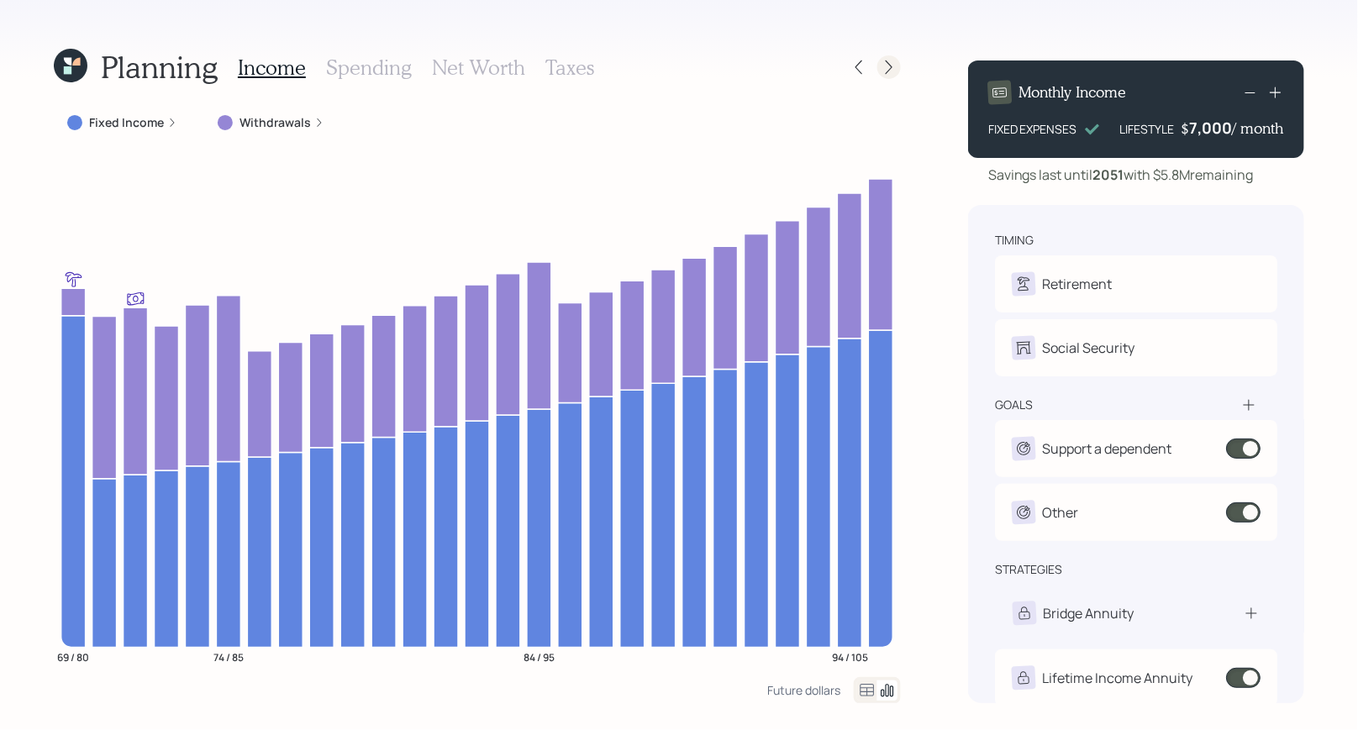
click at [885, 66] on icon at bounding box center [889, 67] width 17 height 17
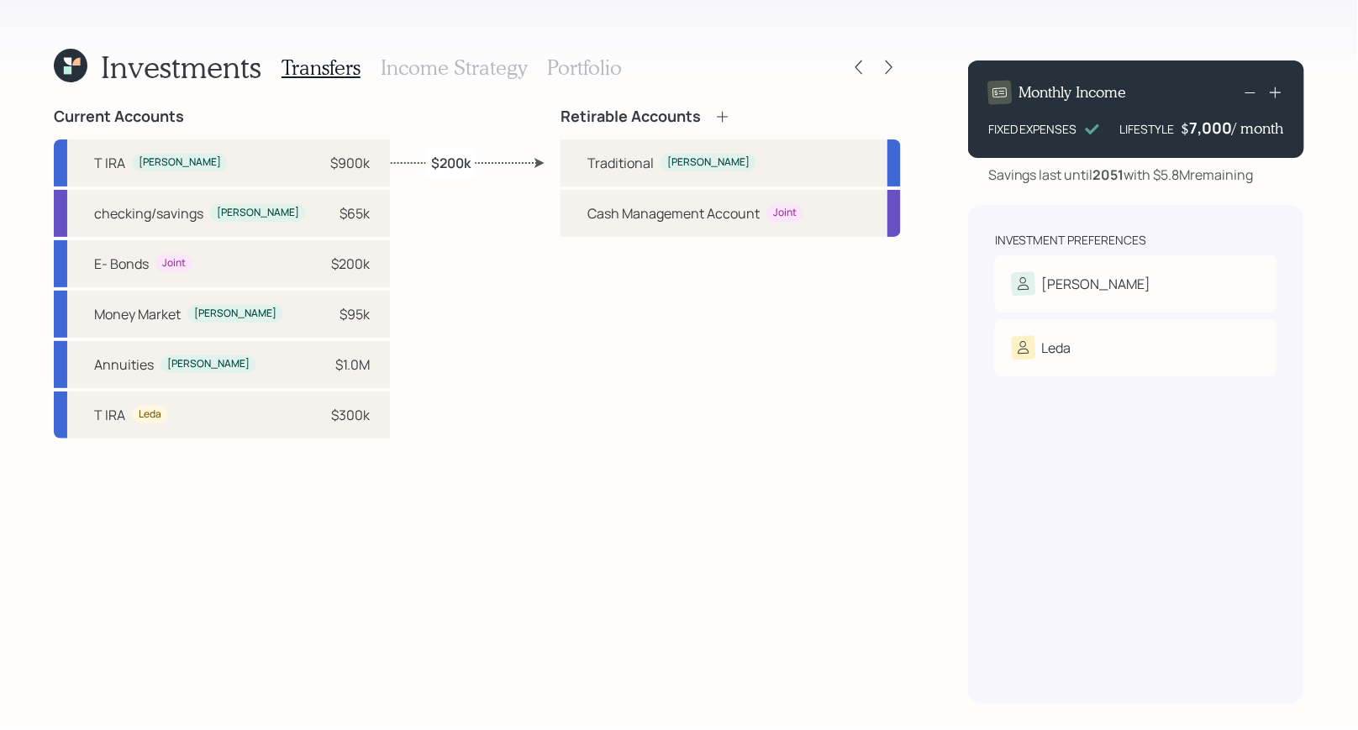
click at [558, 69] on h3 "Portfolio" at bounding box center [584, 67] width 75 height 24
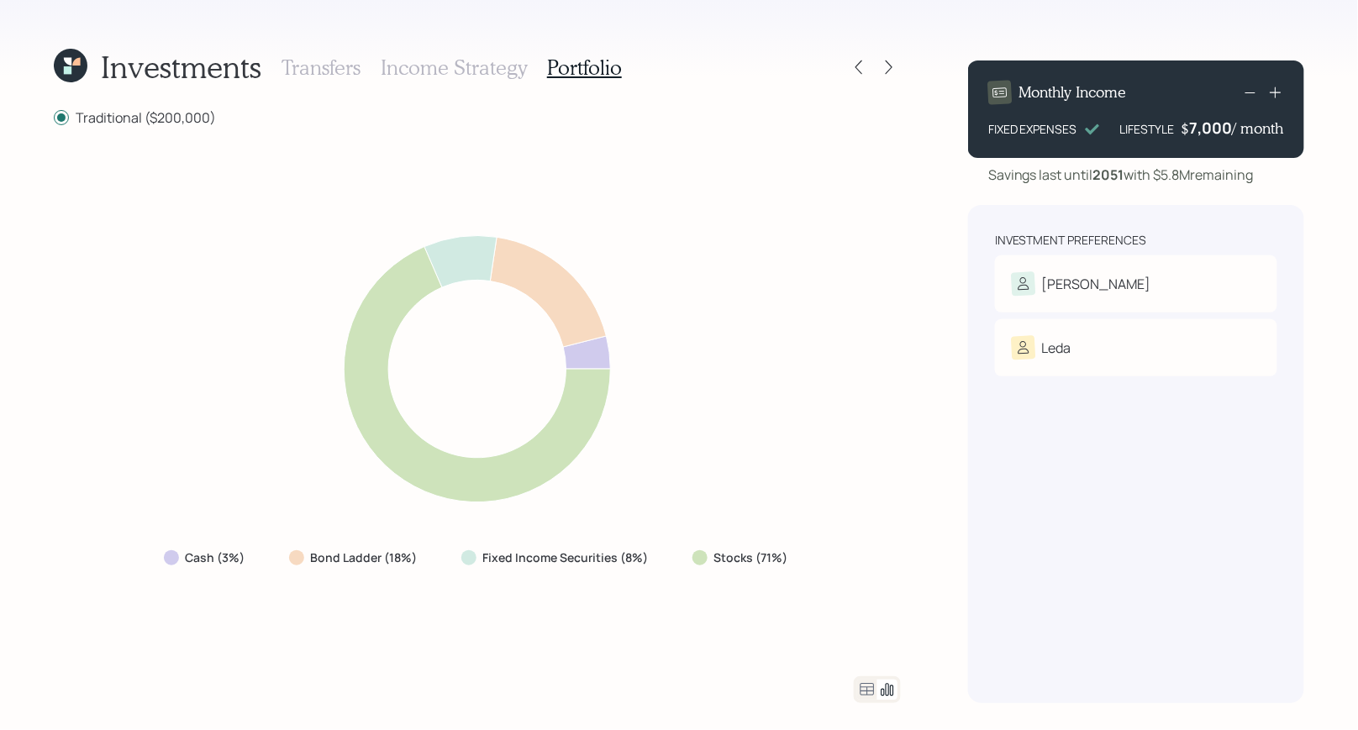
click at [433, 73] on h3 "Income Strategy" at bounding box center [454, 67] width 146 height 24
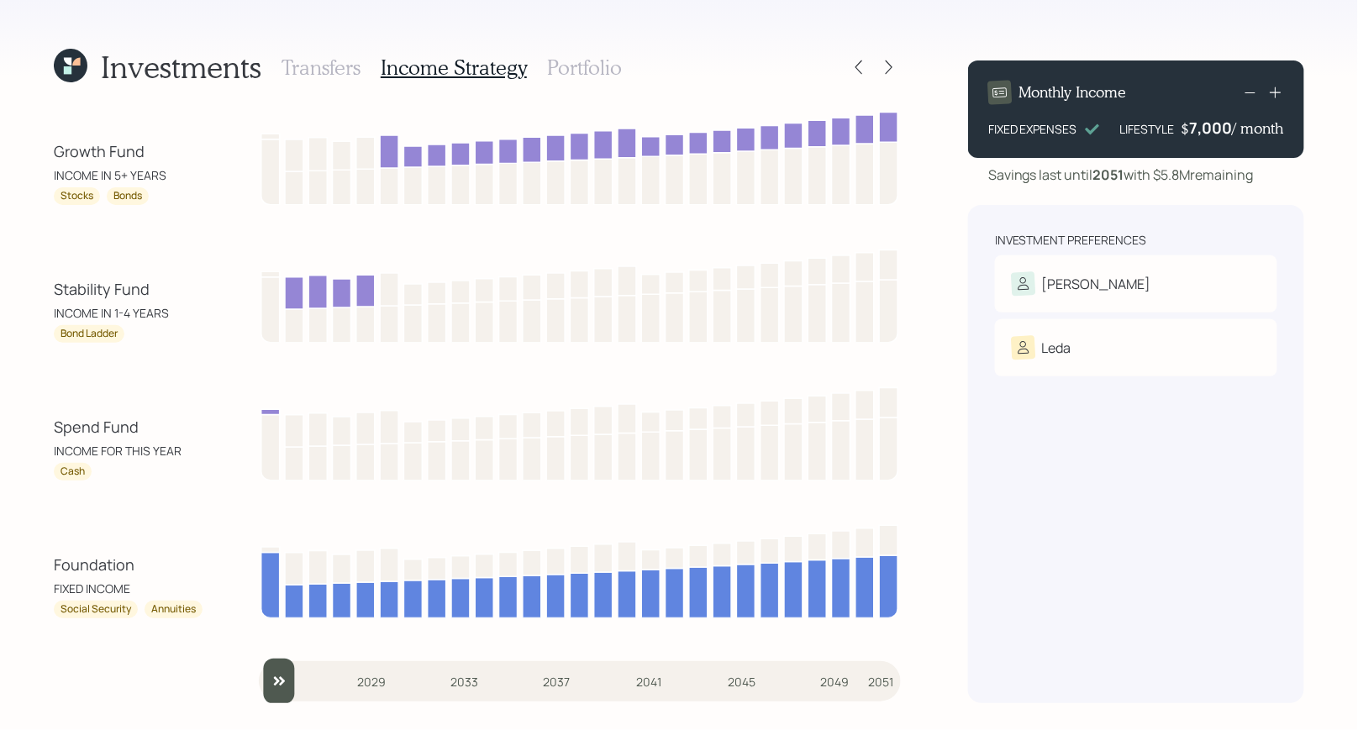
click at [557, 68] on h3 "Portfolio" at bounding box center [584, 67] width 75 height 24
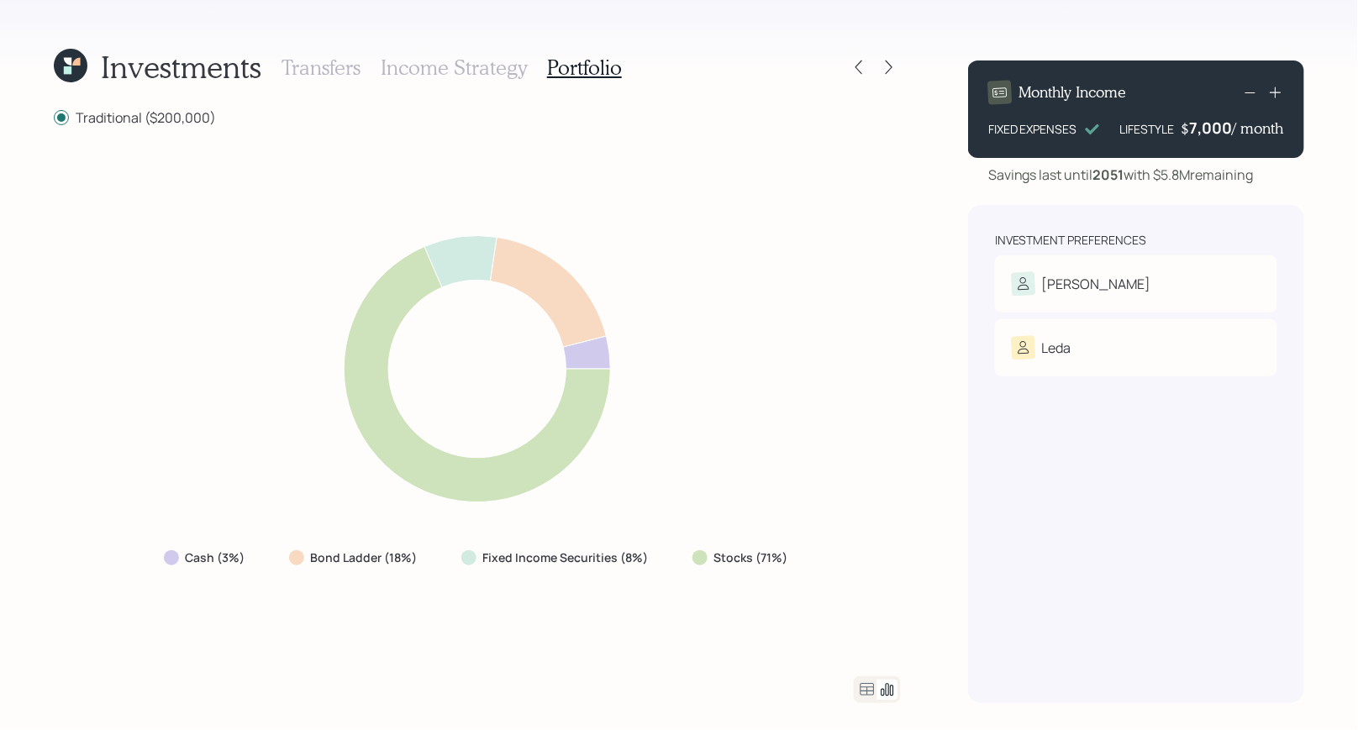
click at [486, 67] on h3 "Income Strategy" at bounding box center [454, 67] width 146 height 24
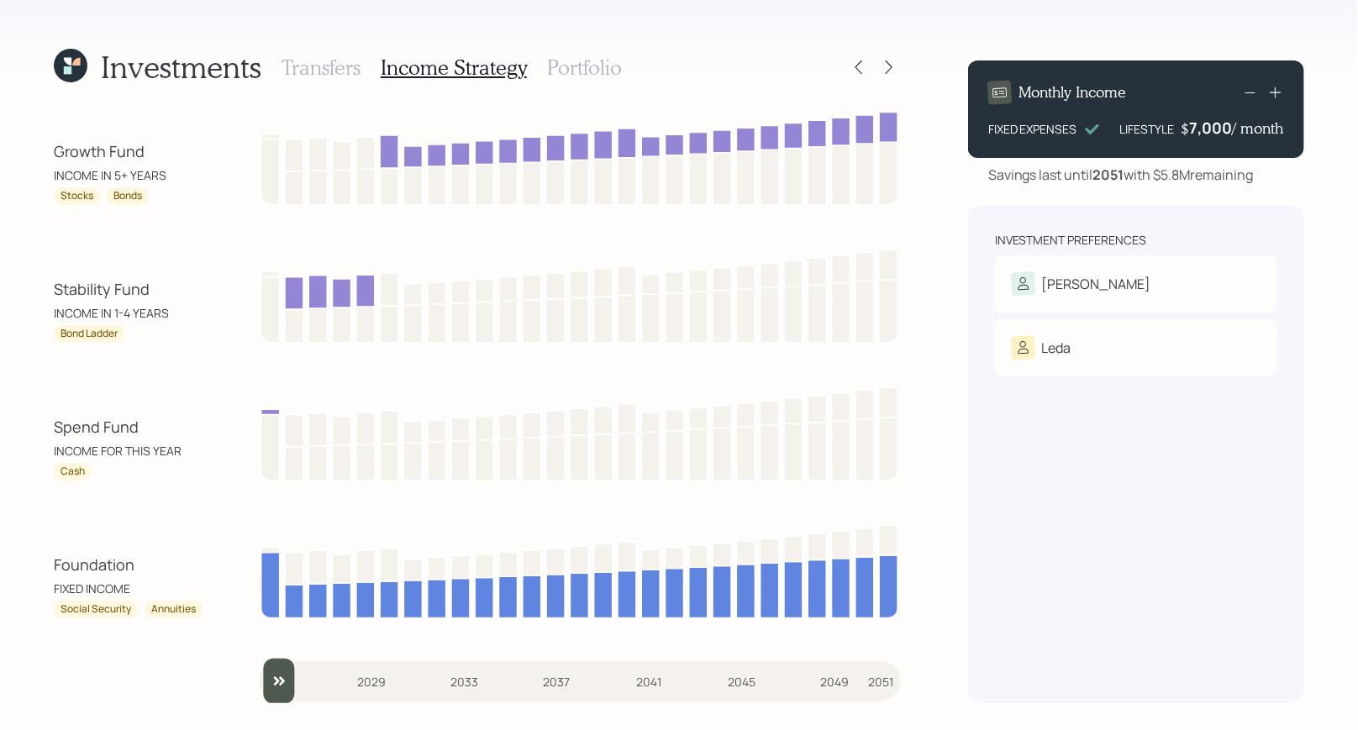
click at [561, 66] on h3 "Portfolio" at bounding box center [584, 67] width 75 height 24
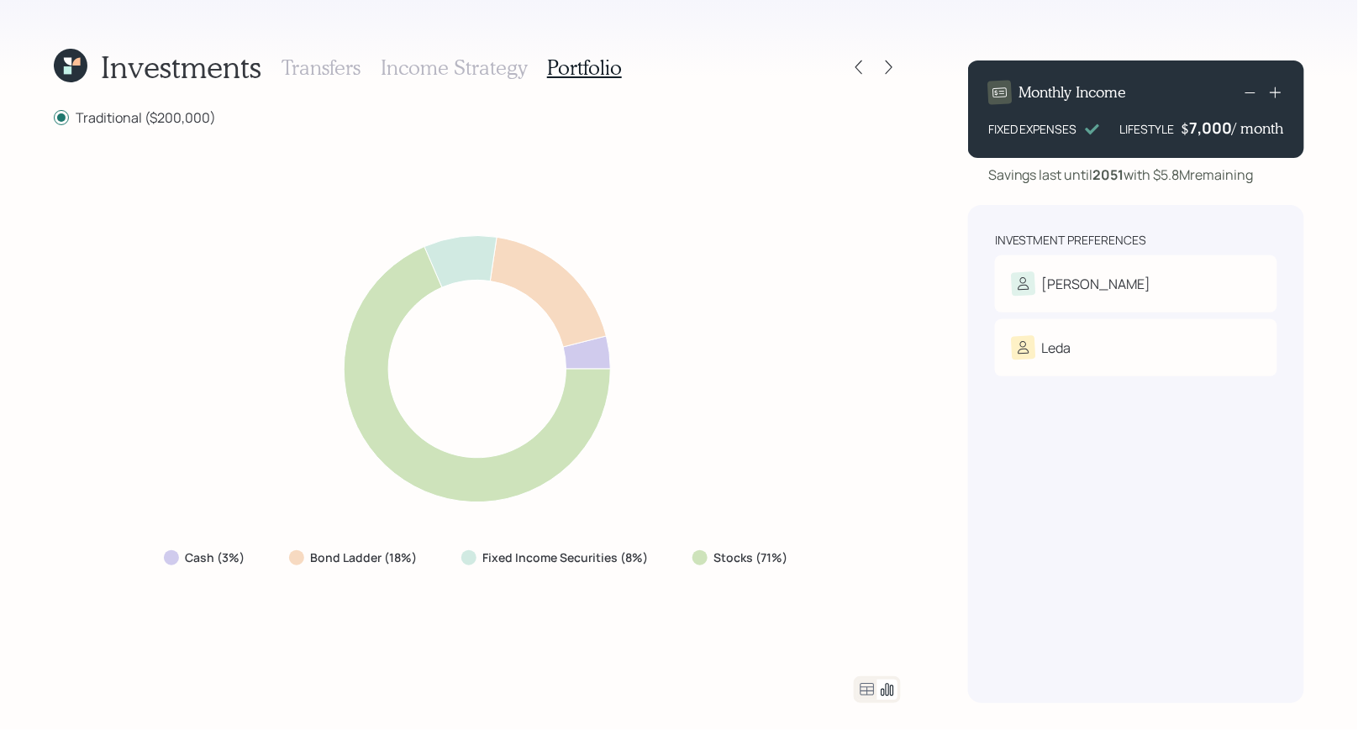
click at [426, 66] on h3 "Income Strategy" at bounding box center [454, 67] width 146 height 24
